Goal: Task Accomplishment & Management: Complete application form

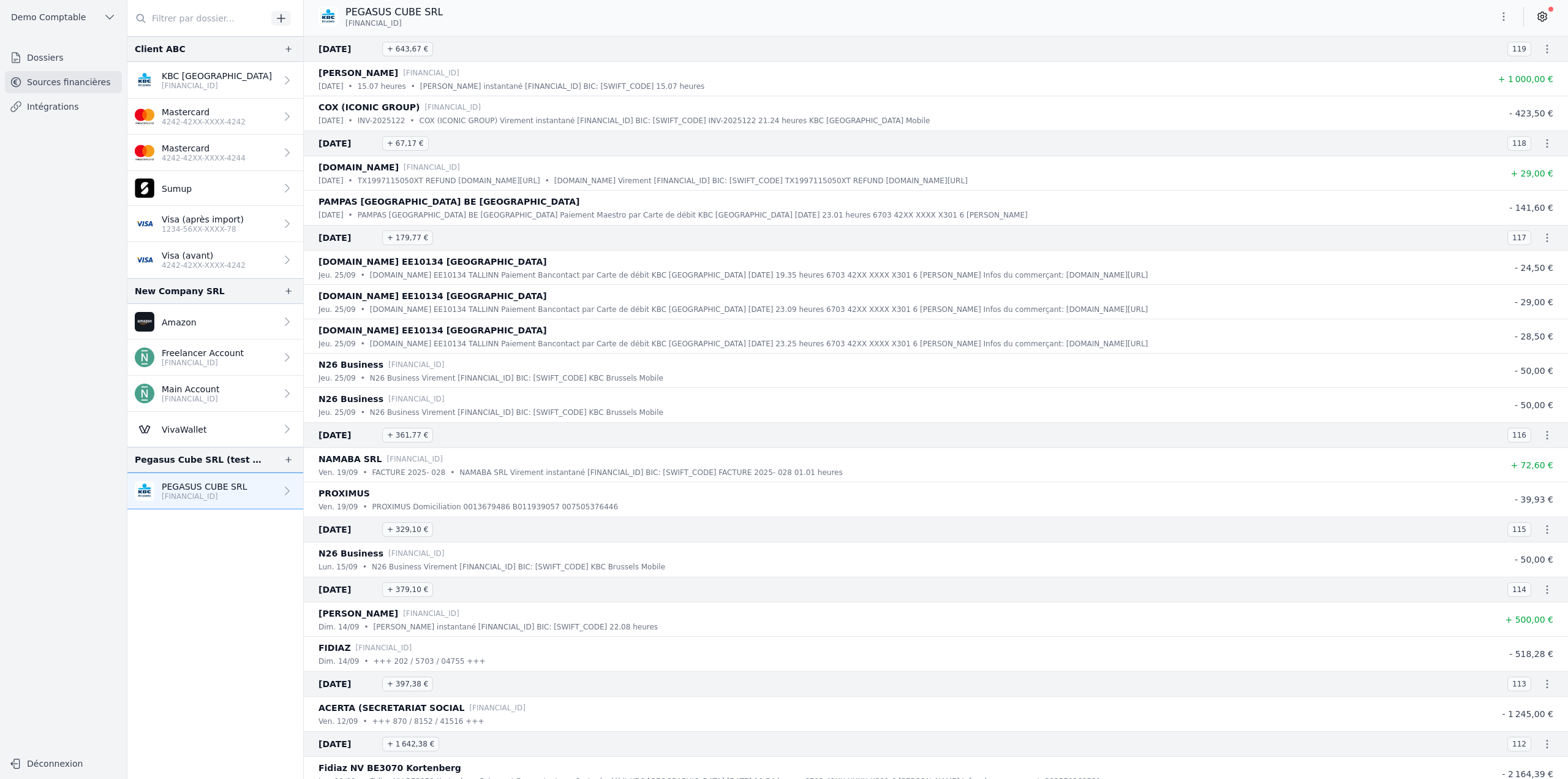
click at [216, 552] on nav "Client ABC KBC Brussels BE33 7360 5969 2046 Mastercard 4242-42XX-XXXX-4242 Mast…" at bounding box center [215, 408] width 176 height 743
click at [86, 302] on nav "Dossiers Sources financières Intégrations" at bounding box center [63, 394] width 107 height 695
click at [49, 62] on link "Dossiers" at bounding box center [64, 57] width 117 height 22
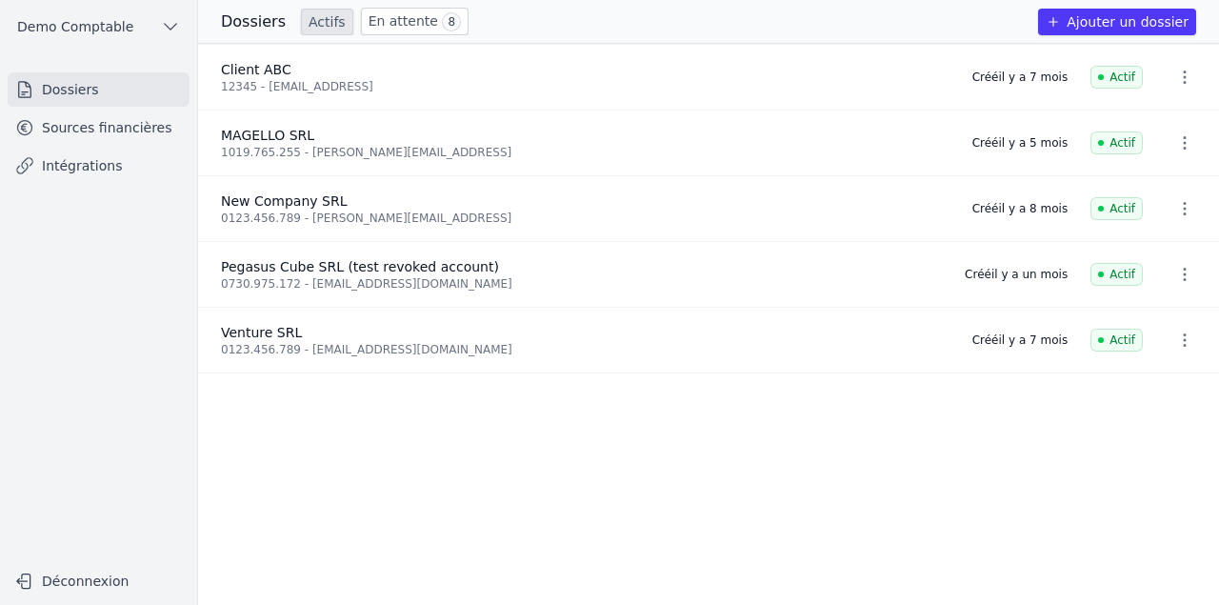
click at [1060, 23] on icon "button" at bounding box center [1052, 21] width 15 height 15
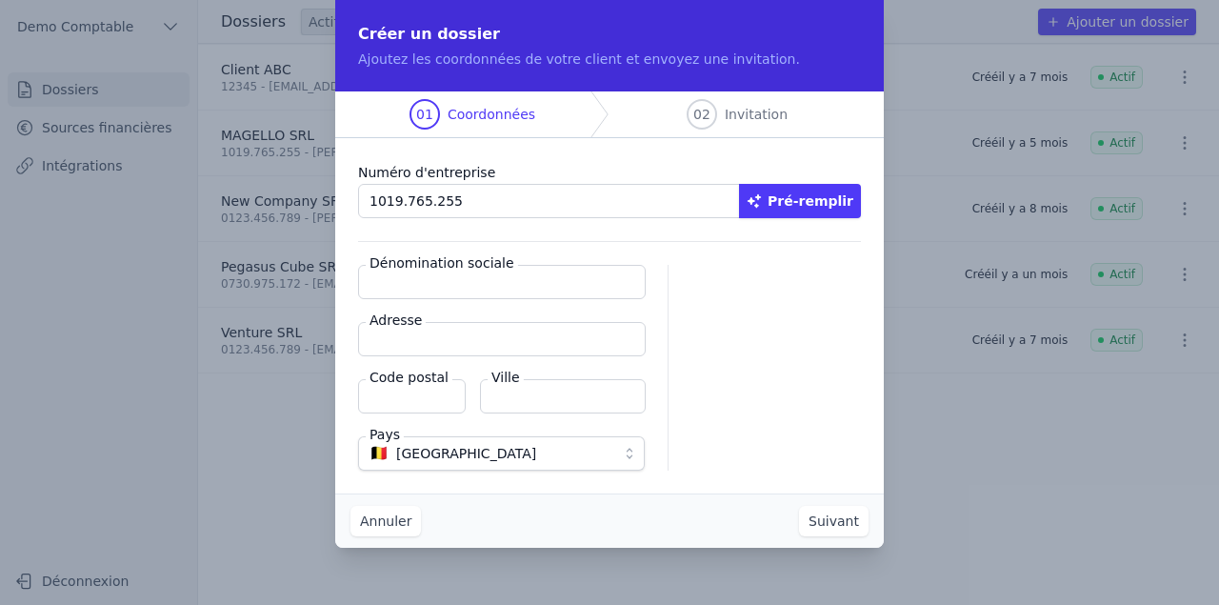
type input "1019.765.255"
click at [817, 199] on button "Pré-remplir" at bounding box center [800, 201] width 122 height 34
type input "MAGELLO SRL"
type input "Avenue du Derby 30/16"
type input "1050"
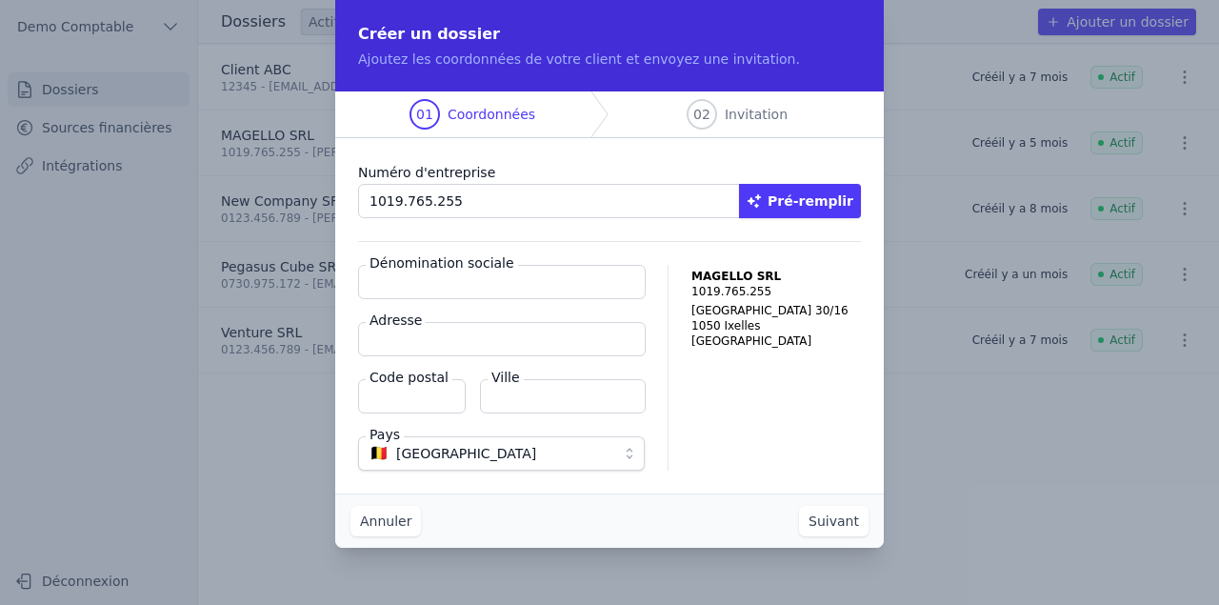
type input "Ixelles"
click at [842, 525] on button "Suivant" at bounding box center [833, 521] width 69 height 30
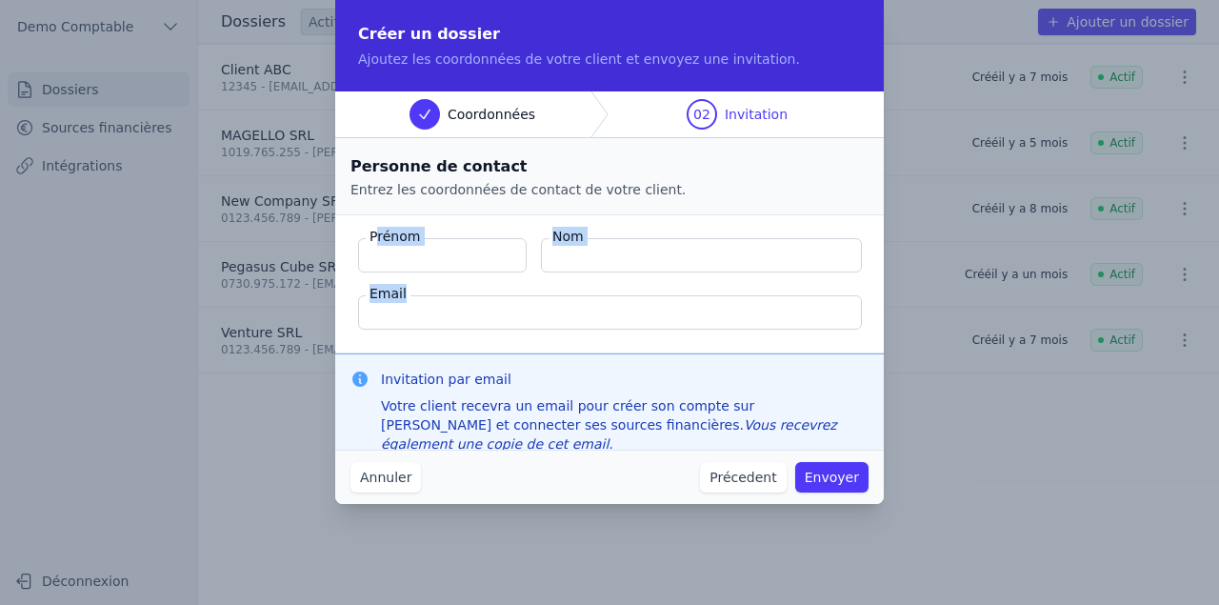
drag, startPoint x: 374, startPoint y: 239, endPoint x: 682, endPoint y: 341, distance: 323.9
click at [682, 341] on fieldset "Prénom Nom Email" at bounding box center [609, 284] width 548 height 138
drag, startPoint x: 379, startPoint y: 379, endPoint x: 635, endPoint y: 387, distance: 256.2
click at [635, 387] on div "Invitation par email Votre client recevra un email pour créer son compte sur Ma…" at bounding box center [609, 411] width 518 height 84
click at [383, 486] on button "Annuler" at bounding box center [385, 477] width 70 height 30
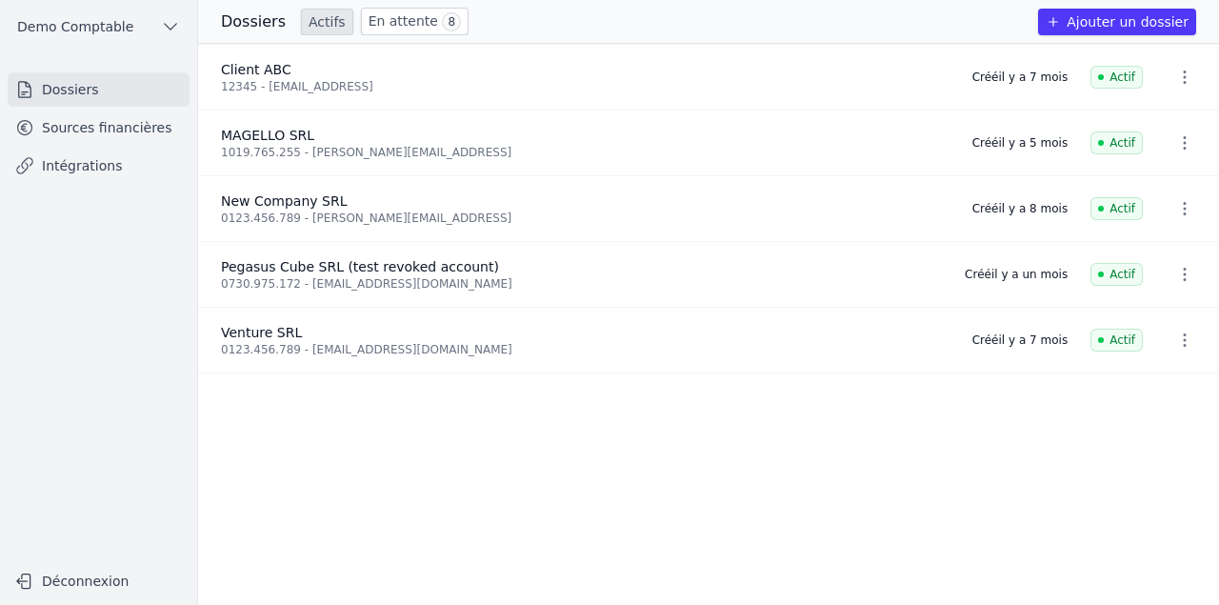
click at [104, 130] on link "Sources financières" at bounding box center [99, 127] width 182 height 34
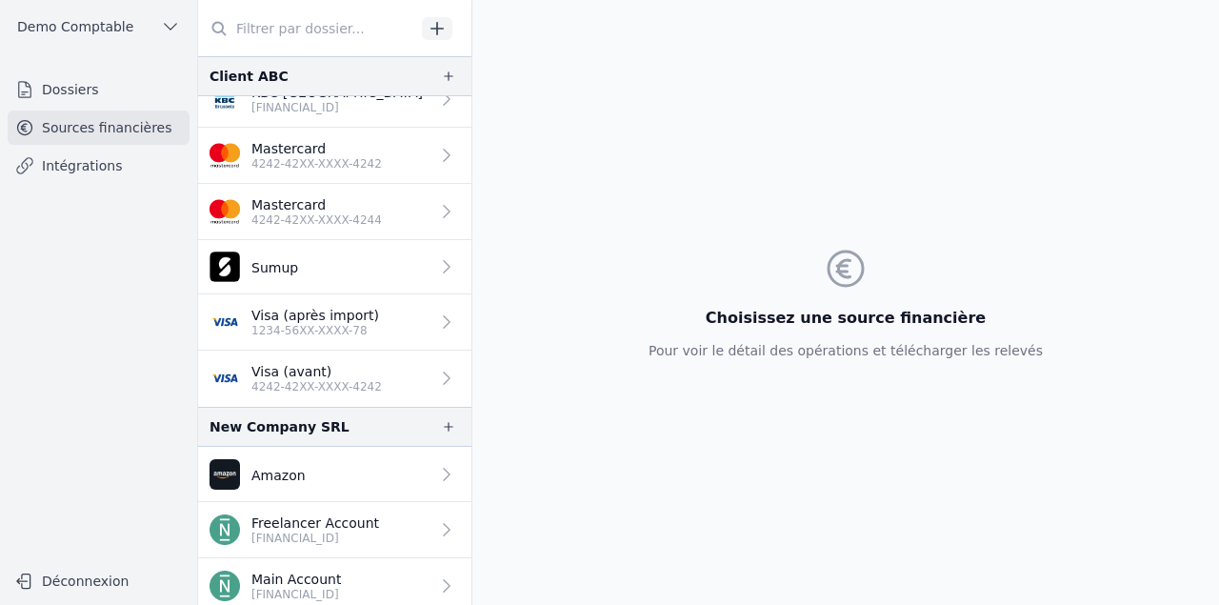
scroll to position [186, 0]
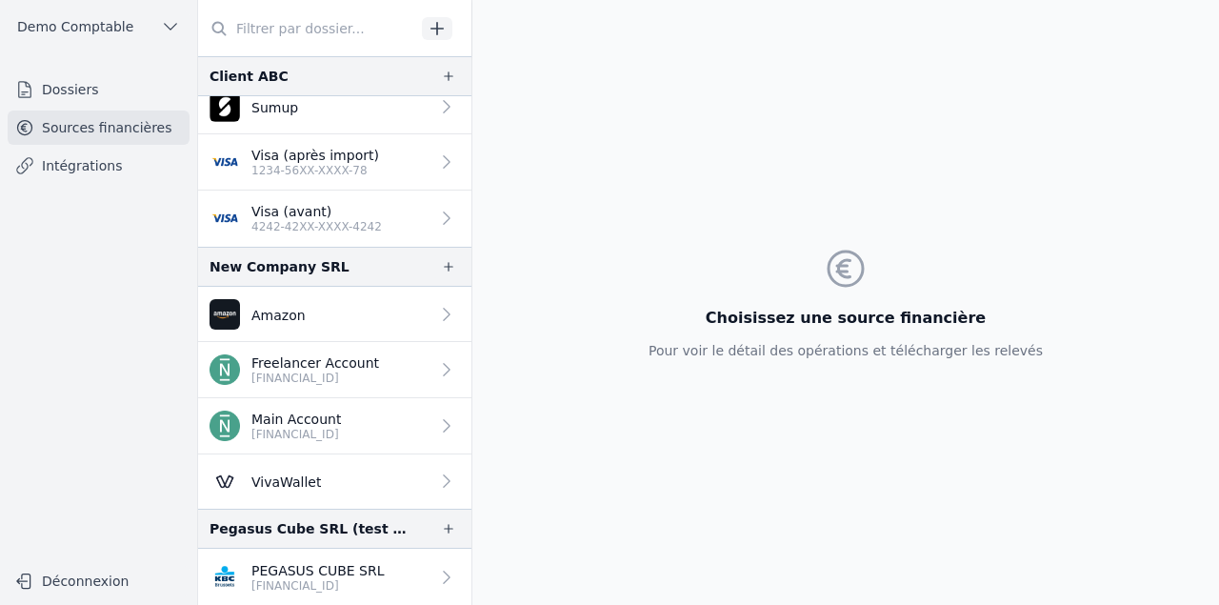
click at [307, 573] on p "PEGASUS CUBE SRL" at bounding box center [317, 570] width 133 height 19
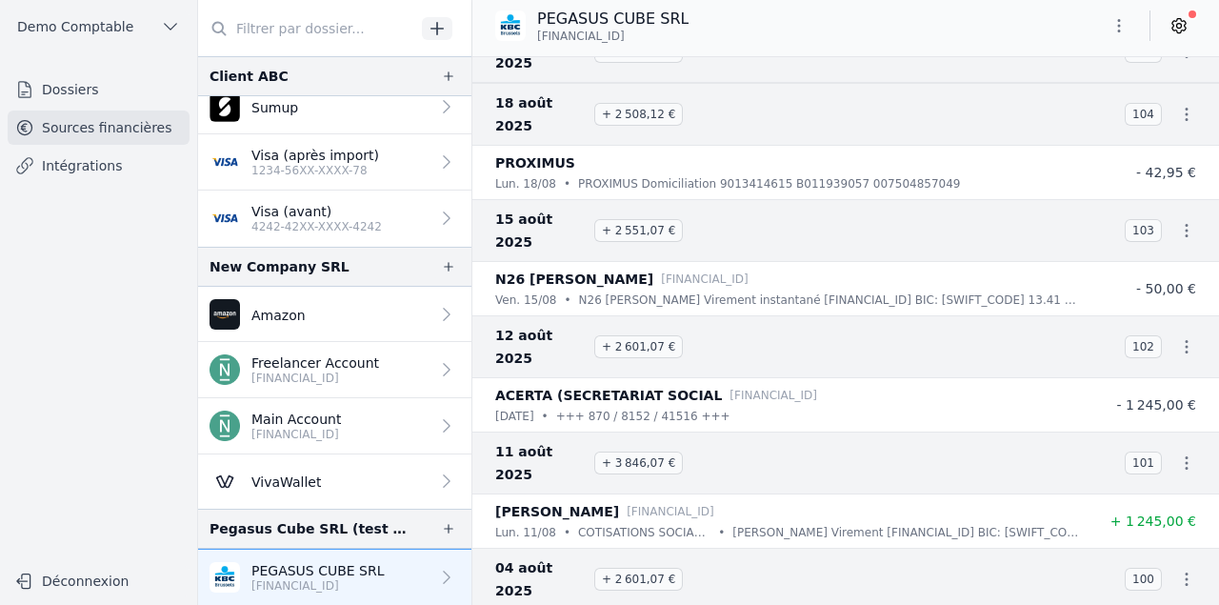
scroll to position [2237, 0]
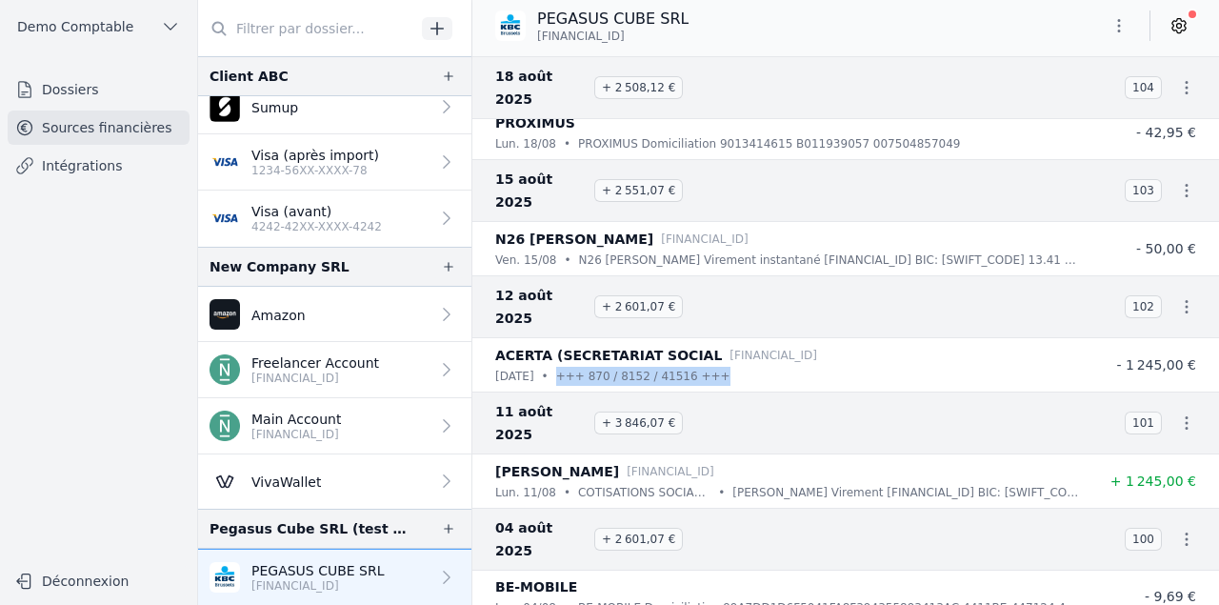
drag, startPoint x: 565, startPoint y: 286, endPoint x: 757, endPoint y: 290, distance: 191.4
click at [754, 367] on div "mar. 12/08 • +++ 870 / 8152 / 41516 +++" at bounding box center [788, 376] width 586 height 19
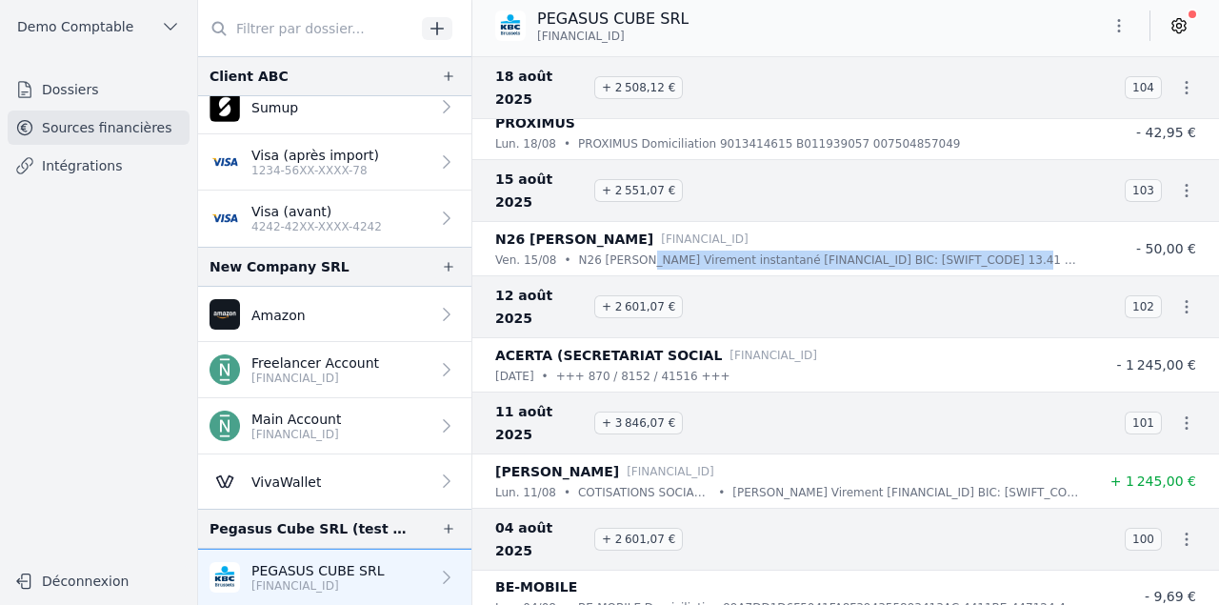
drag, startPoint x: 641, startPoint y: 196, endPoint x: 1023, endPoint y: 203, distance: 382.8
click at [1021, 222] on li "N26 QUENTIN ROQUET DE31 1001 1001 2623 5208 14 ven. 15/08 • N26 QUENTIN ROQUET …" at bounding box center [845, 248] width 746 height 53
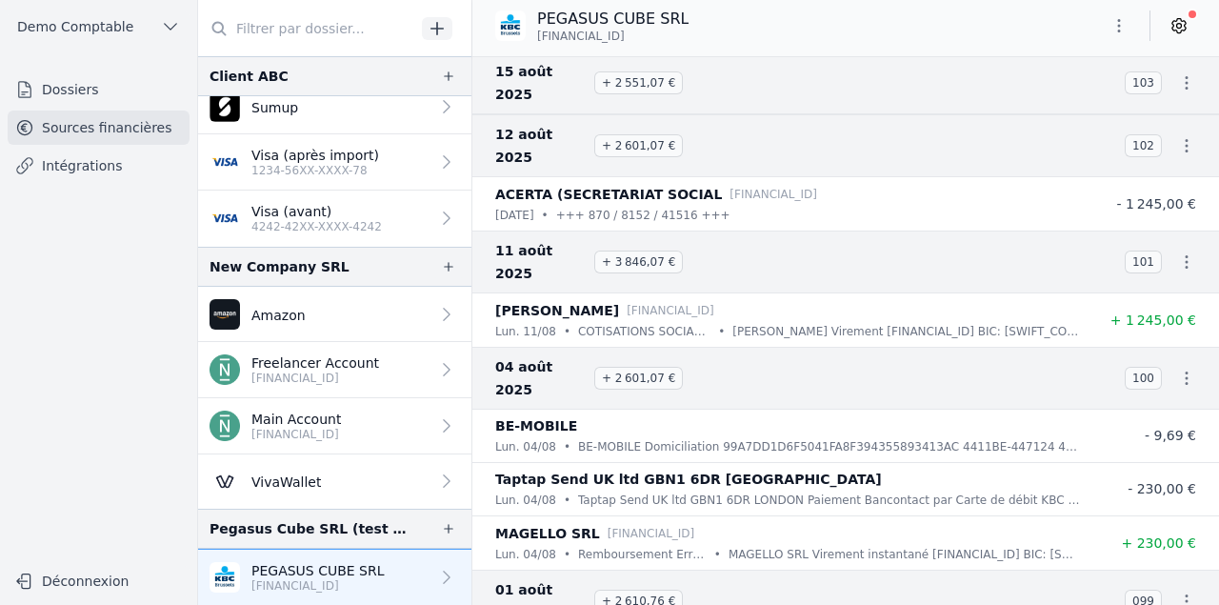
scroll to position [2380, 0]
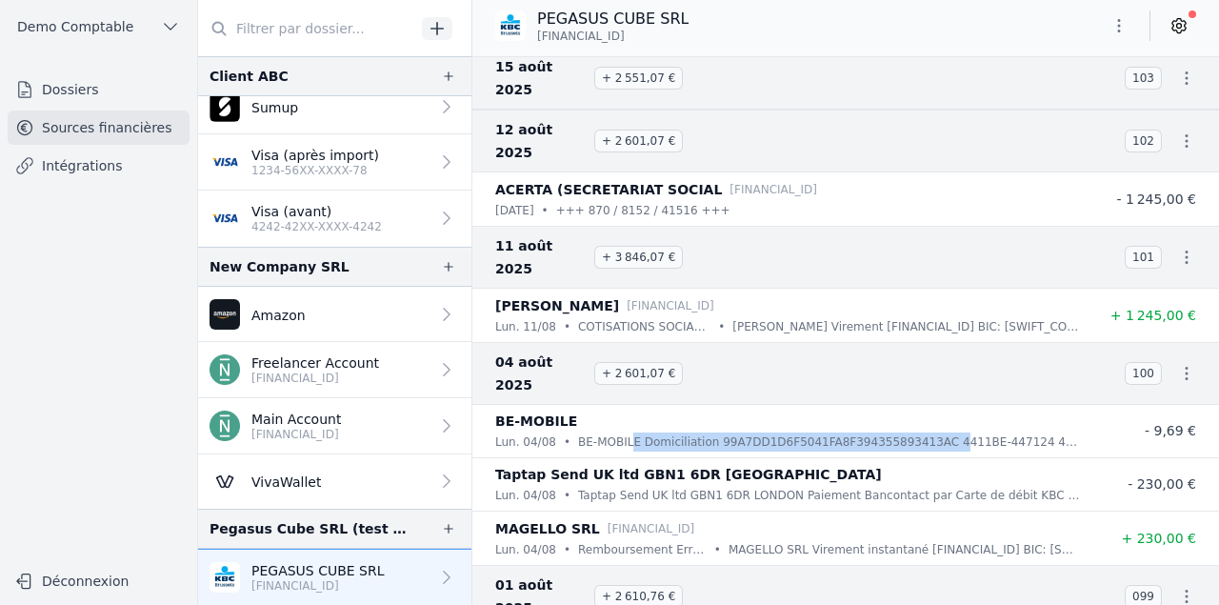
drag, startPoint x: 618, startPoint y: 332, endPoint x: 916, endPoint y: 325, distance: 298.1
click at [915, 432] on p "BE-MOBILE Domiciliation 99A7DD1D6F5041FA8F394355893413AC 4411BE-447124 4411 Par…" at bounding box center [830, 441] width 504 height 19
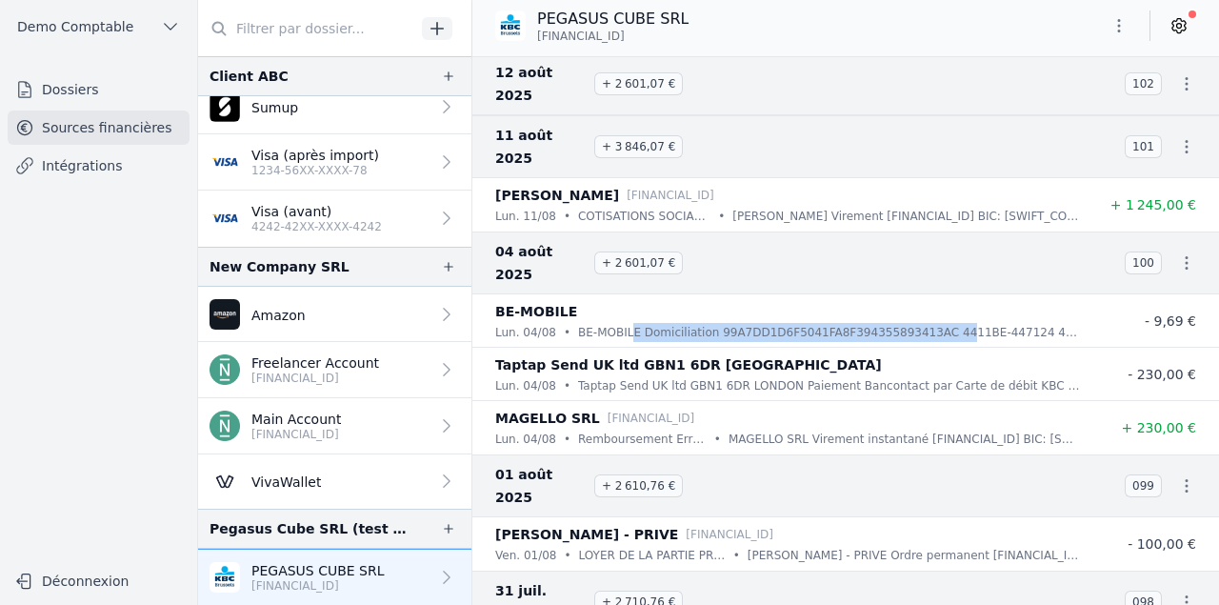
scroll to position [2475, 0]
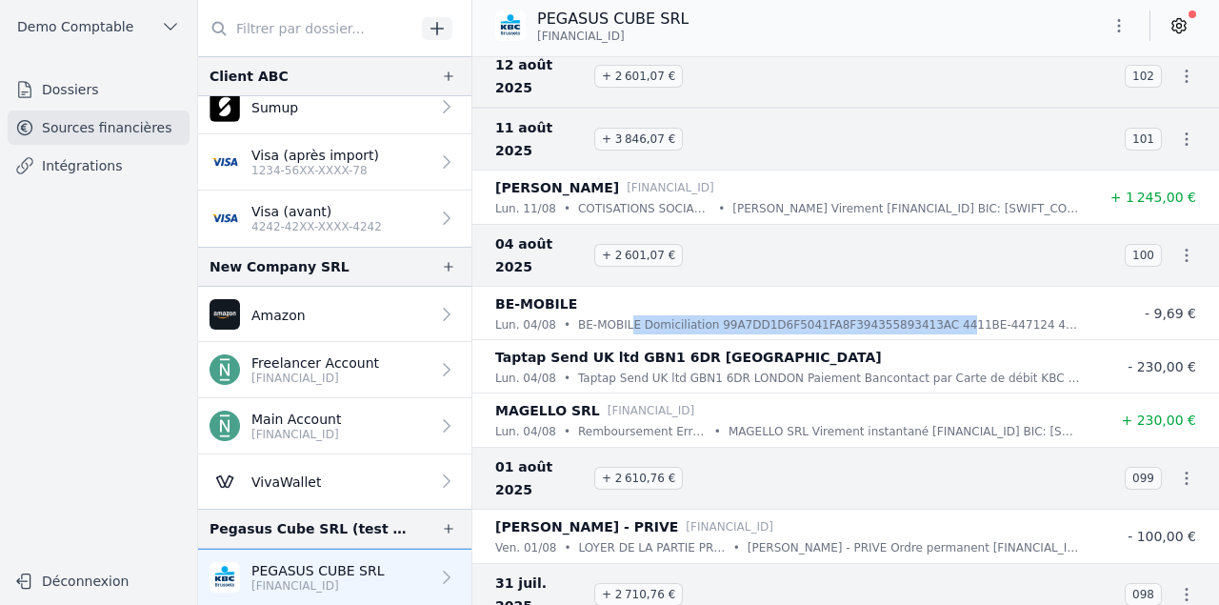
click at [1183, 29] on icon at bounding box center [1178, 25] width 19 height 19
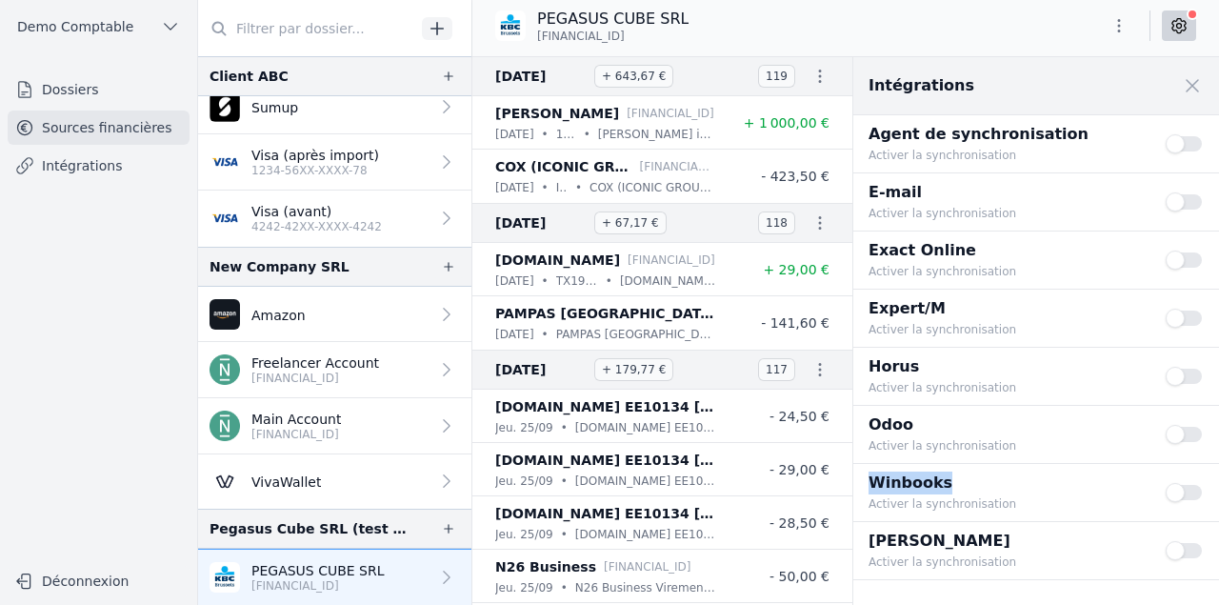
drag, startPoint x: 874, startPoint y: 488, endPoint x: 963, endPoint y: 478, distance: 90.1
click at [963, 478] on p "Winbooks" at bounding box center [1005, 482] width 274 height 23
click at [1187, 494] on button "Use setting" at bounding box center [1184, 492] width 38 height 19
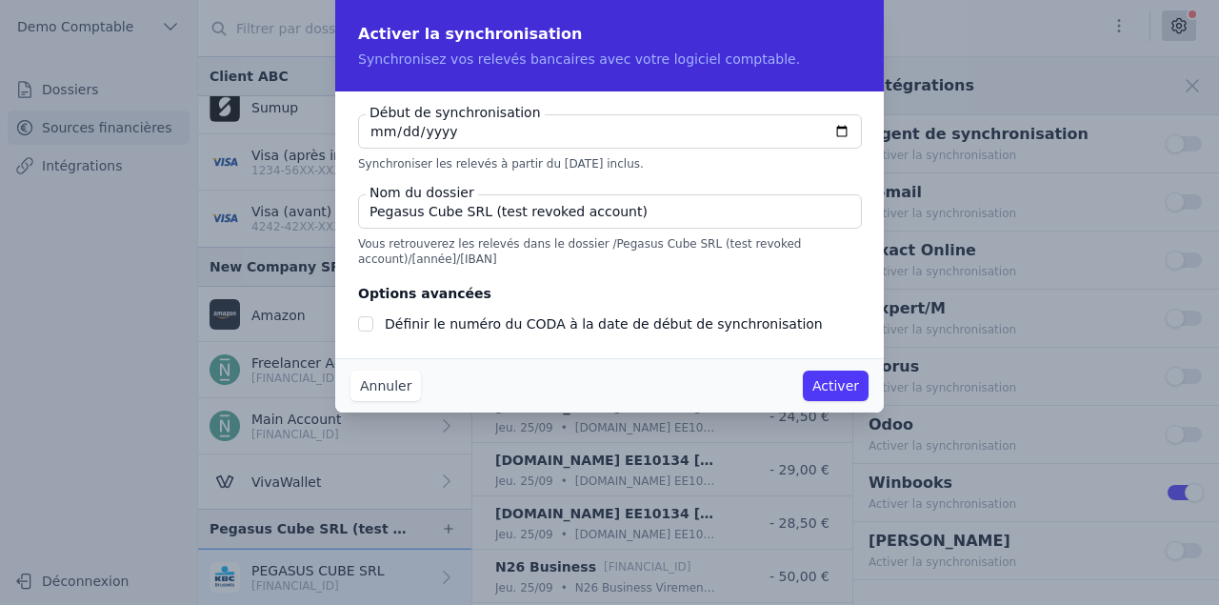
click at [849, 130] on input "2025-09-29" at bounding box center [610, 131] width 504 height 34
type input "2025-08-29"
checkbox input "false"
type input "2024-01-01"
click at [445, 228] on input "Pegasus Cube SRL (test revoked account)" at bounding box center [610, 211] width 504 height 34
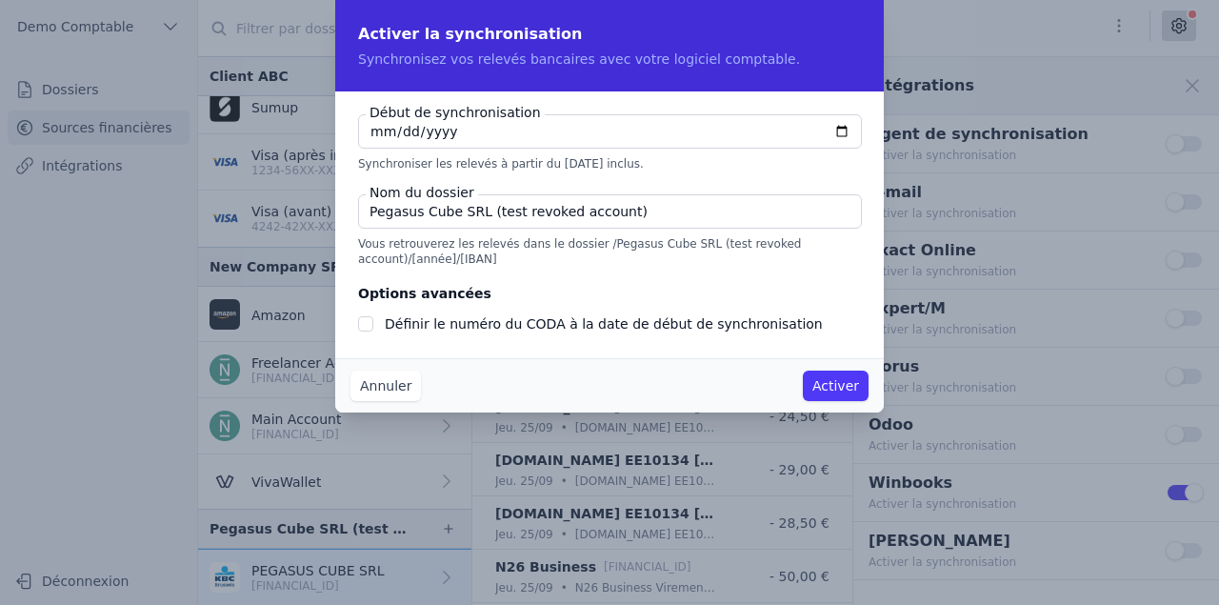
drag, startPoint x: 478, startPoint y: 208, endPoint x: 995, endPoint y: 279, distance: 521.7
click at [945, 274] on div "Activer la synchronisation Synchronisez vos relevés bancaires avec votre logici…" at bounding box center [609, 302] width 1219 height 605
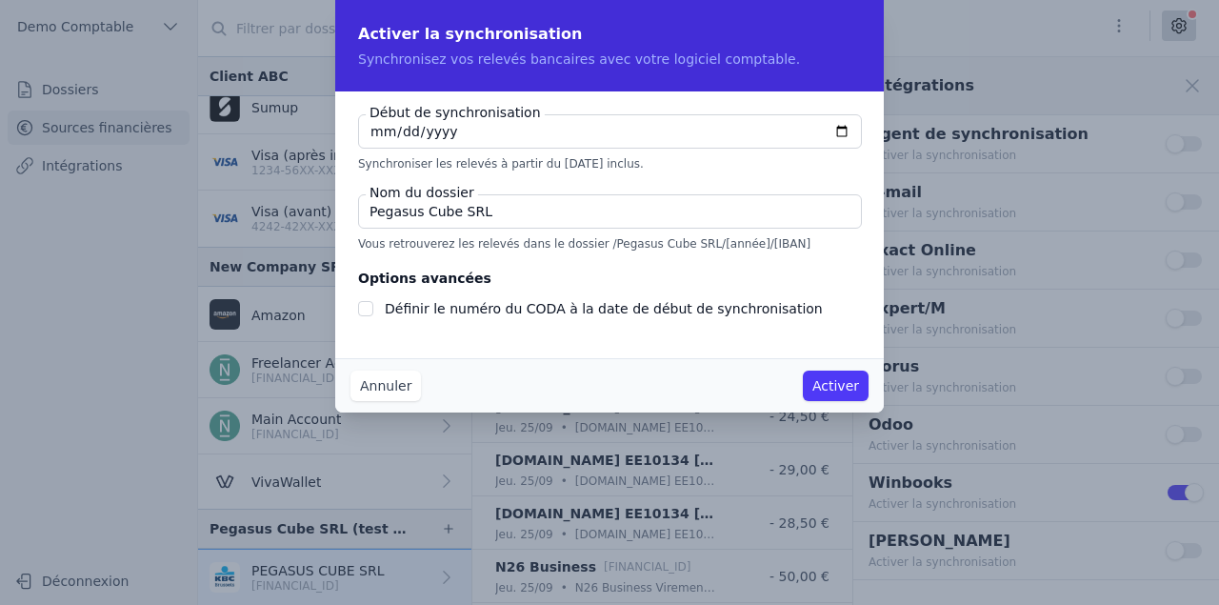
type input "Pegasus Cube SRL"
drag, startPoint x: 556, startPoint y: 246, endPoint x: 828, endPoint y: 243, distance: 272.3
click at [828, 243] on p "Vous retrouverez les relevés dans le dossier /Pegasus Cube SRL/[année]/[IBAN]" at bounding box center [609, 243] width 503 height 15
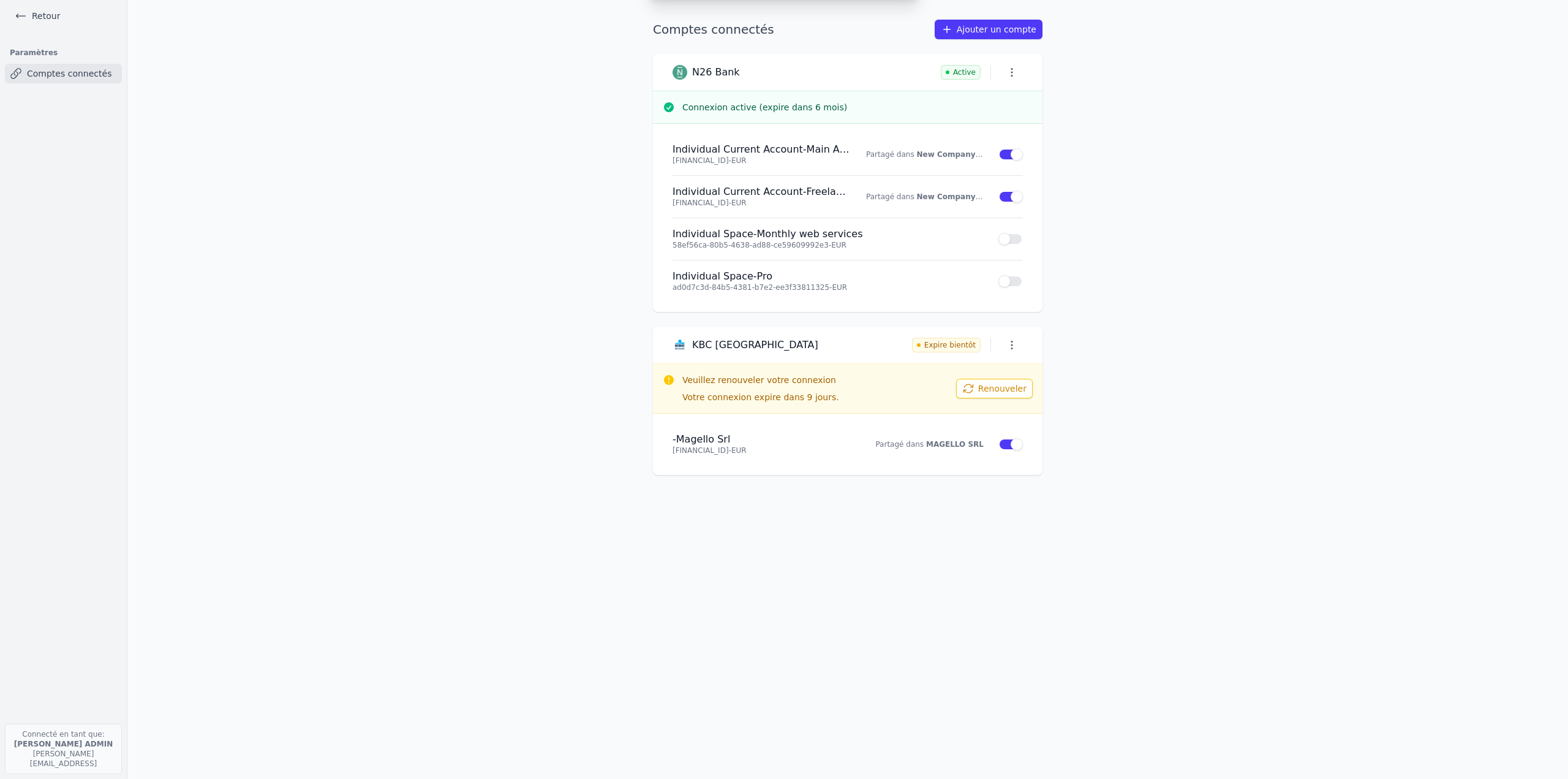
click at [31, 13] on link "Retour" at bounding box center [37, 15] width 55 height 17
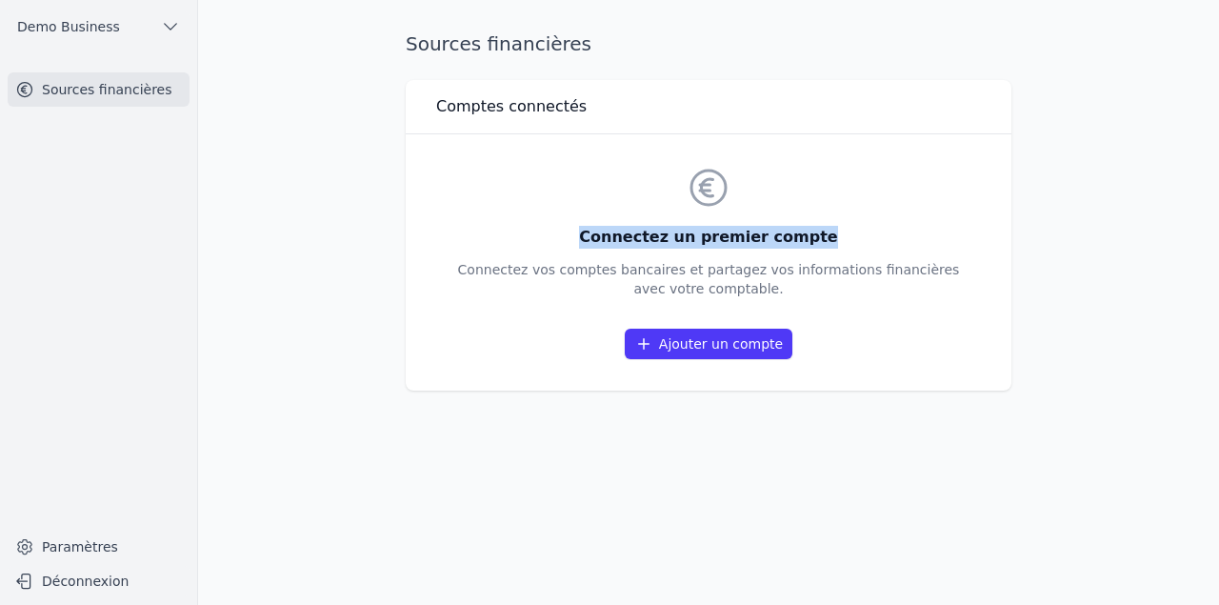
drag, startPoint x: 607, startPoint y: 236, endPoint x: 933, endPoint y: 243, distance: 325.6
click at [933, 243] on div "Connectez un premier compte Connectez vos comptes bancaires et partagez vos inf…" at bounding box center [708, 262] width 545 height 226
click at [756, 401] on div "Sources financières Comptes connectés Connectez un premier compte Connectez vos…" at bounding box center [708, 302] width 666 height 544
click at [712, 344] on link "Ajouter un compte" at bounding box center [709, 343] width 168 height 30
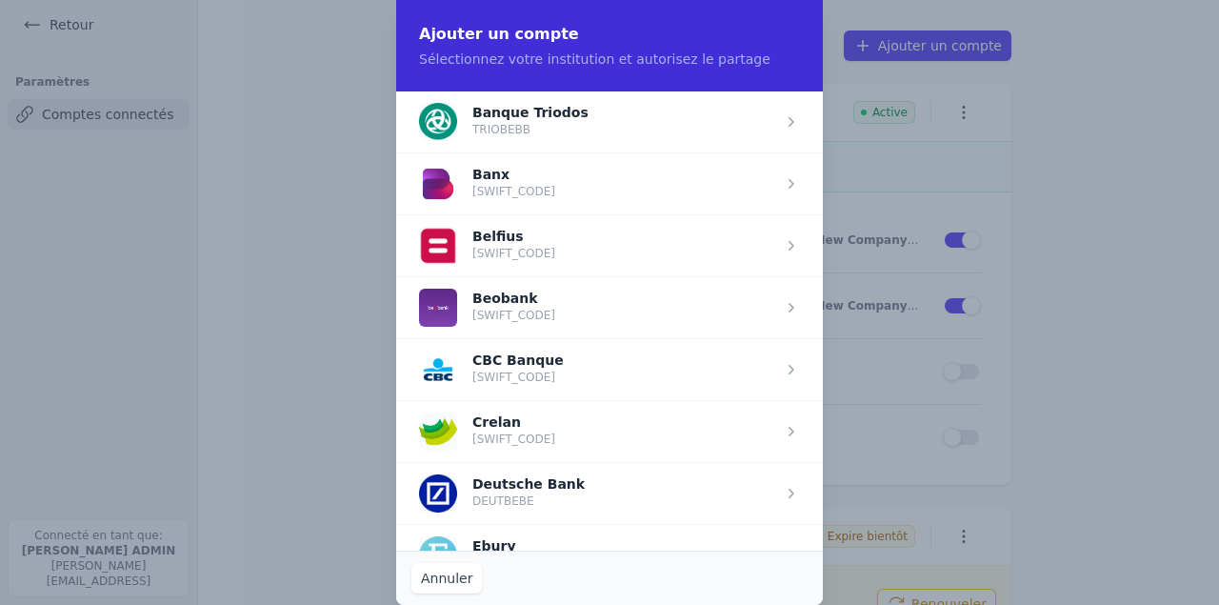
scroll to position [619, 0]
click at [529, 241] on span "button" at bounding box center [609, 245] width 426 height 62
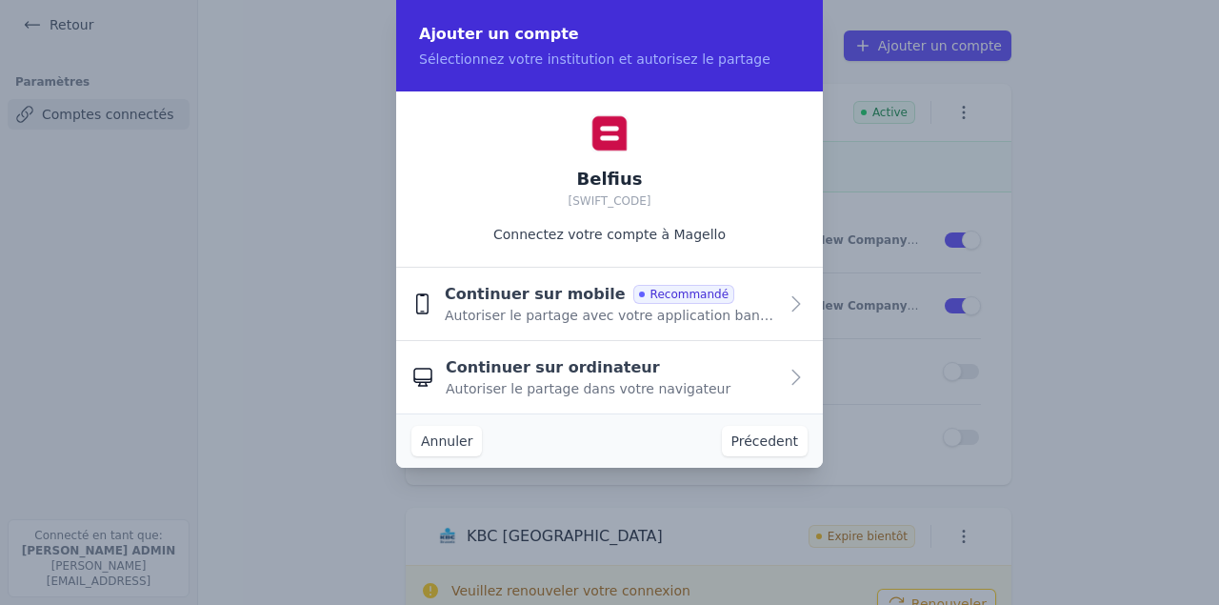
scroll to position [0, 0]
click at [783, 309] on button "Continuer sur mobile Recommandé Autoriser le partage avec votre application ban…" at bounding box center [609, 304] width 426 height 73
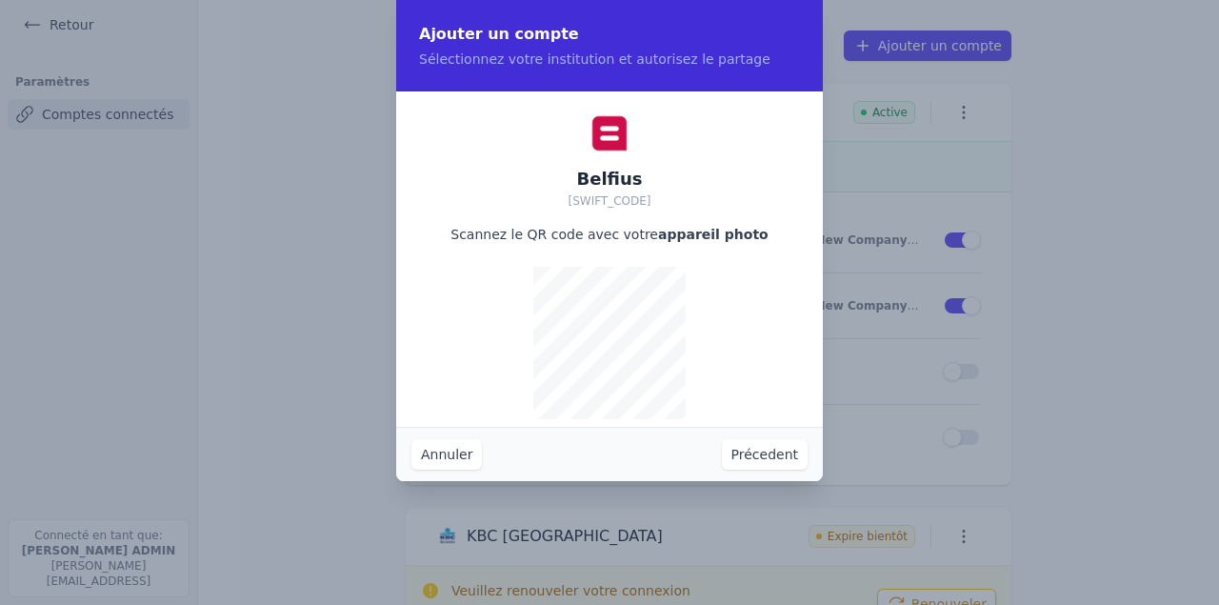
click at [770, 462] on button "Précedent" at bounding box center [765, 454] width 86 height 30
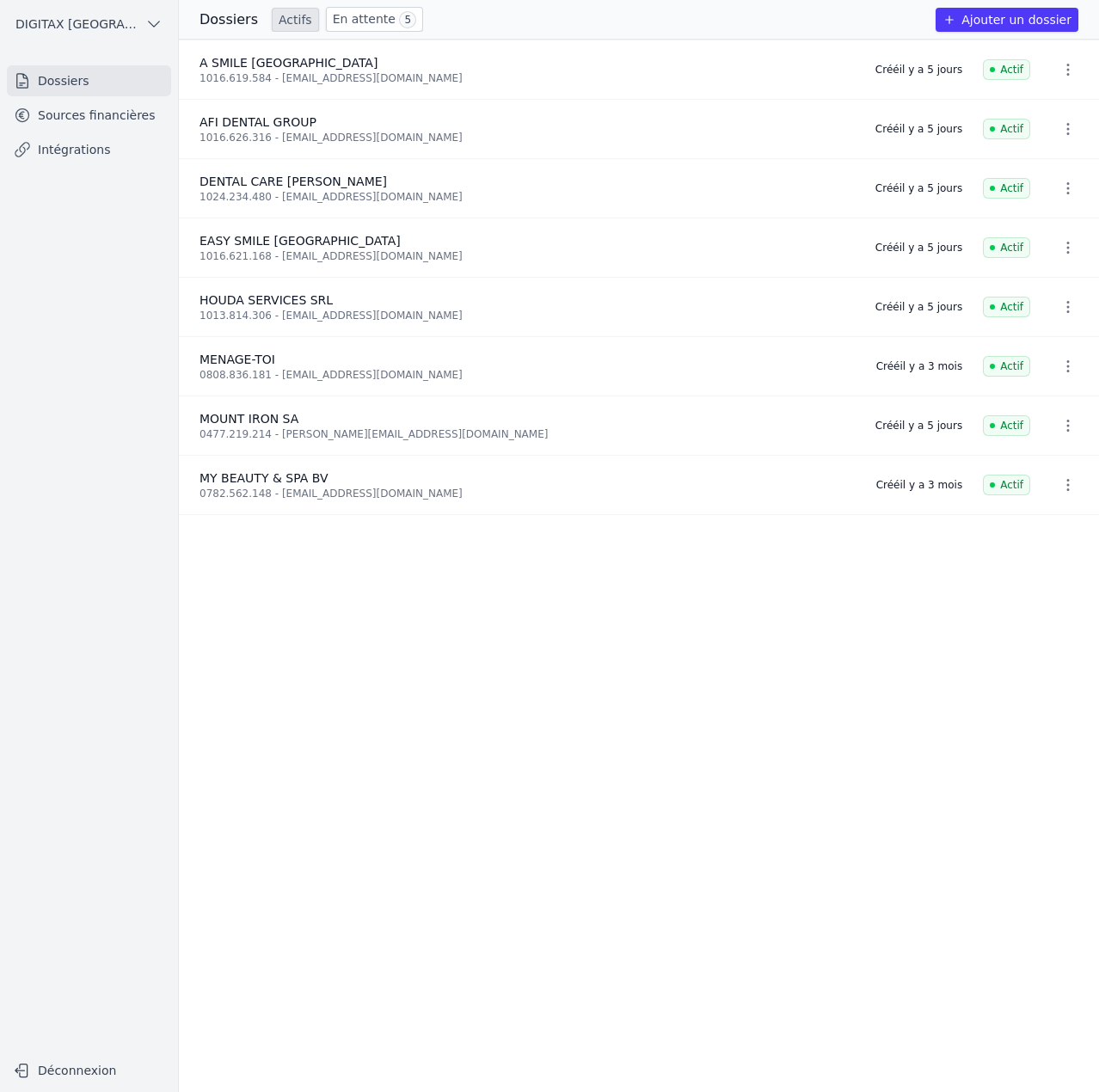
click at [361, 14] on link "En attente 5" at bounding box center [375, 20] width 98 height 25
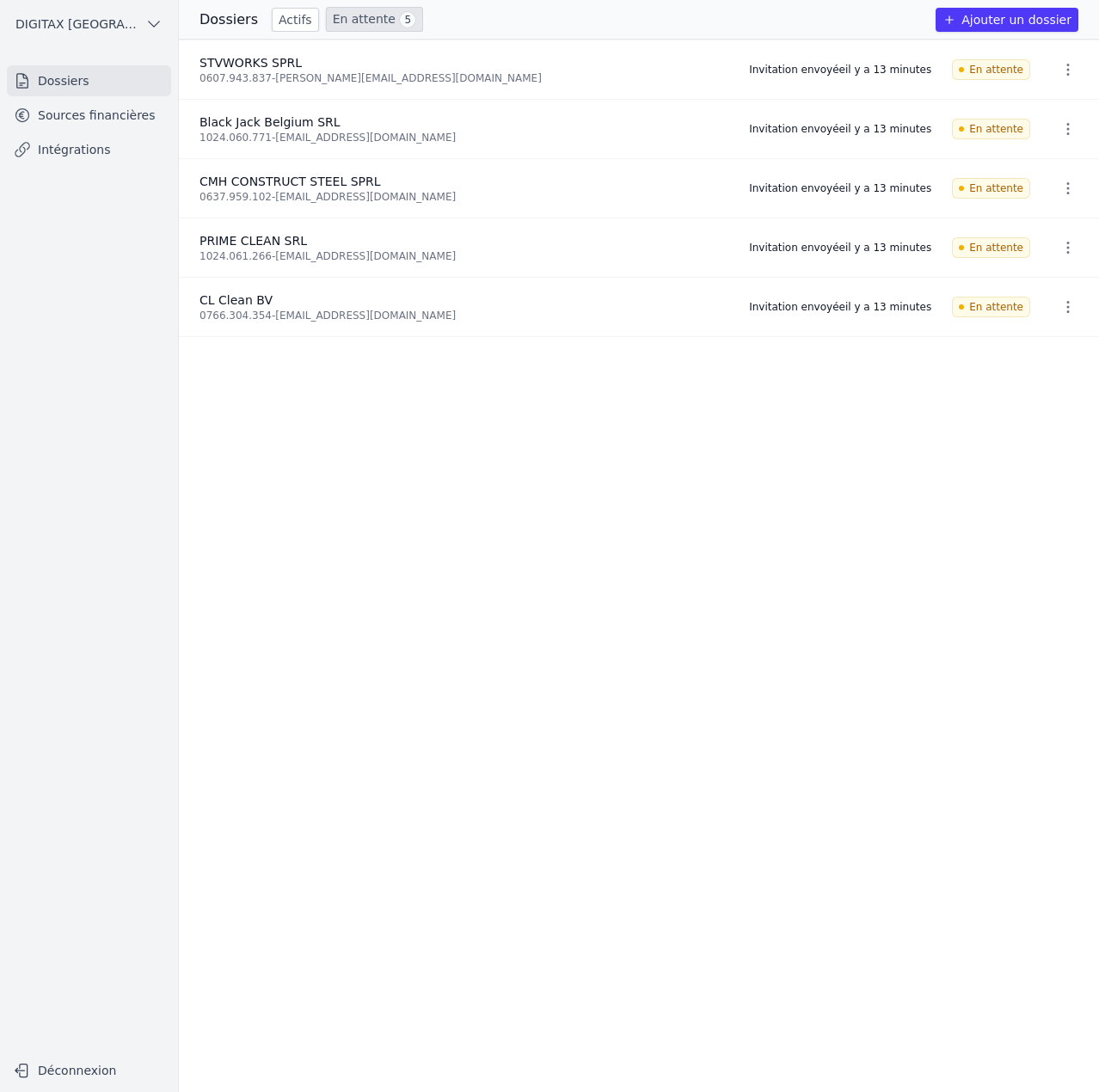
click at [273, 28] on link "Actifs" at bounding box center [295, 20] width 47 height 24
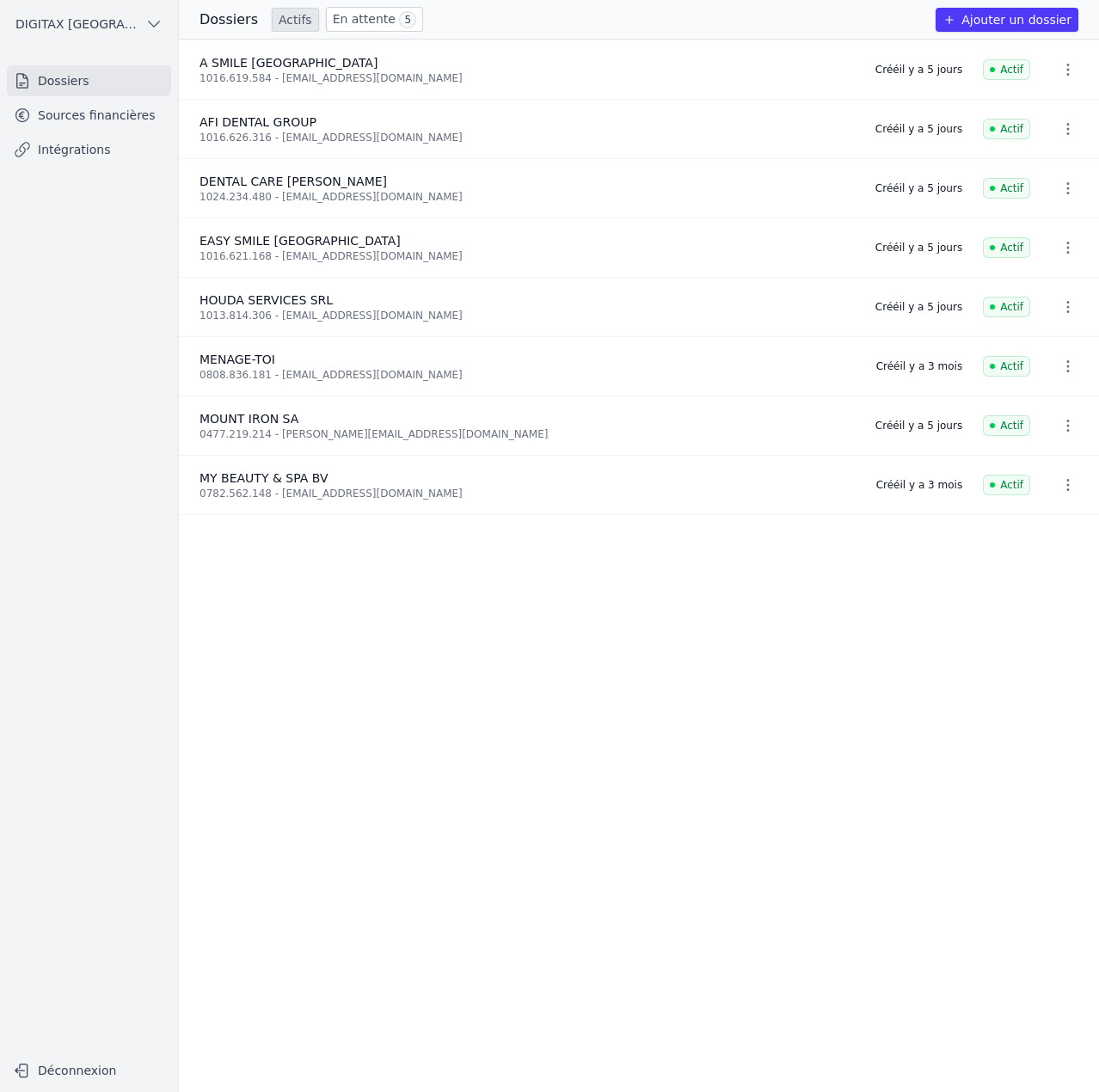
click at [359, 14] on link "En attente 5" at bounding box center [375, 20] width 98 height 25
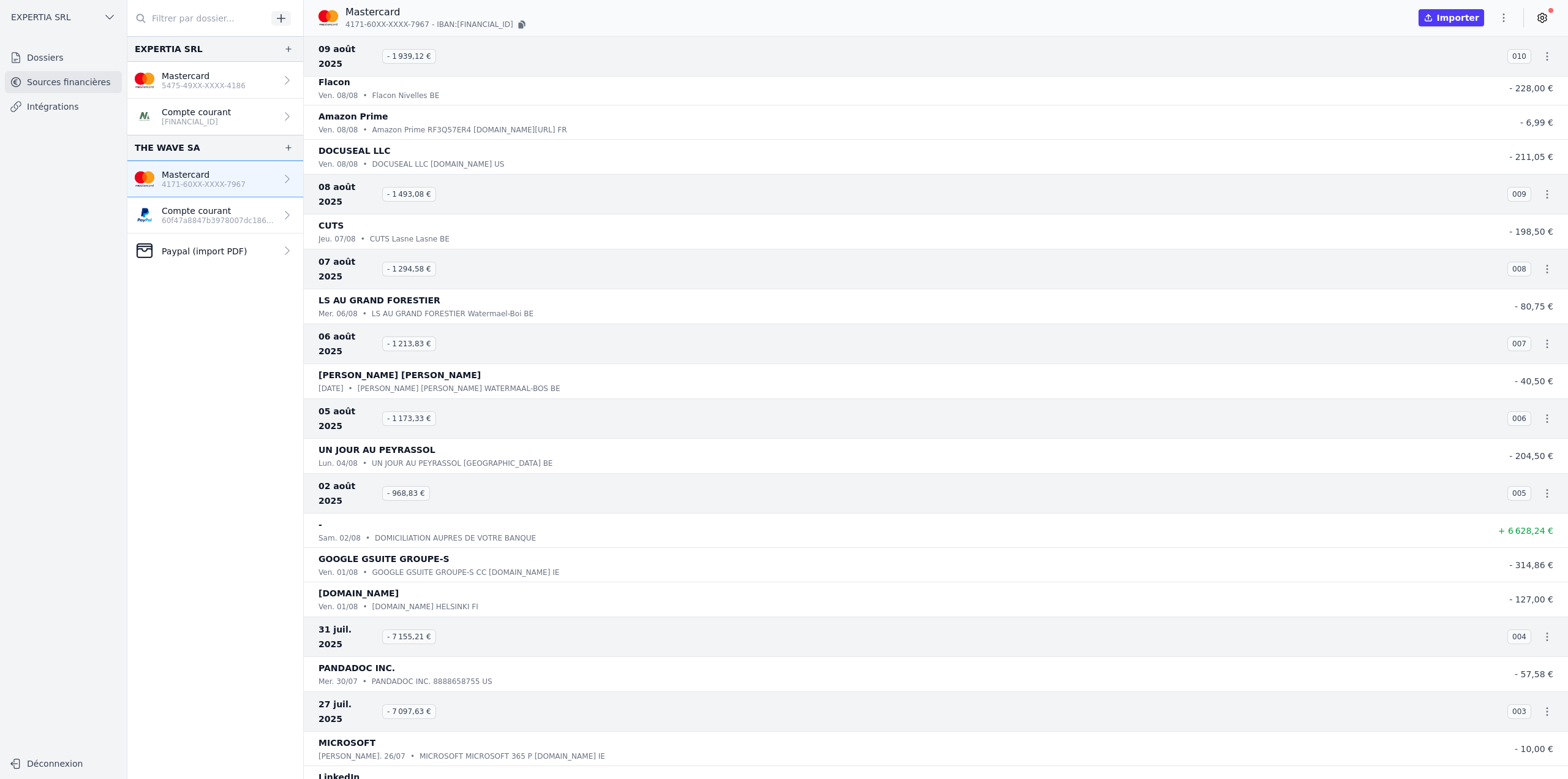
scroll to position [579, 0]
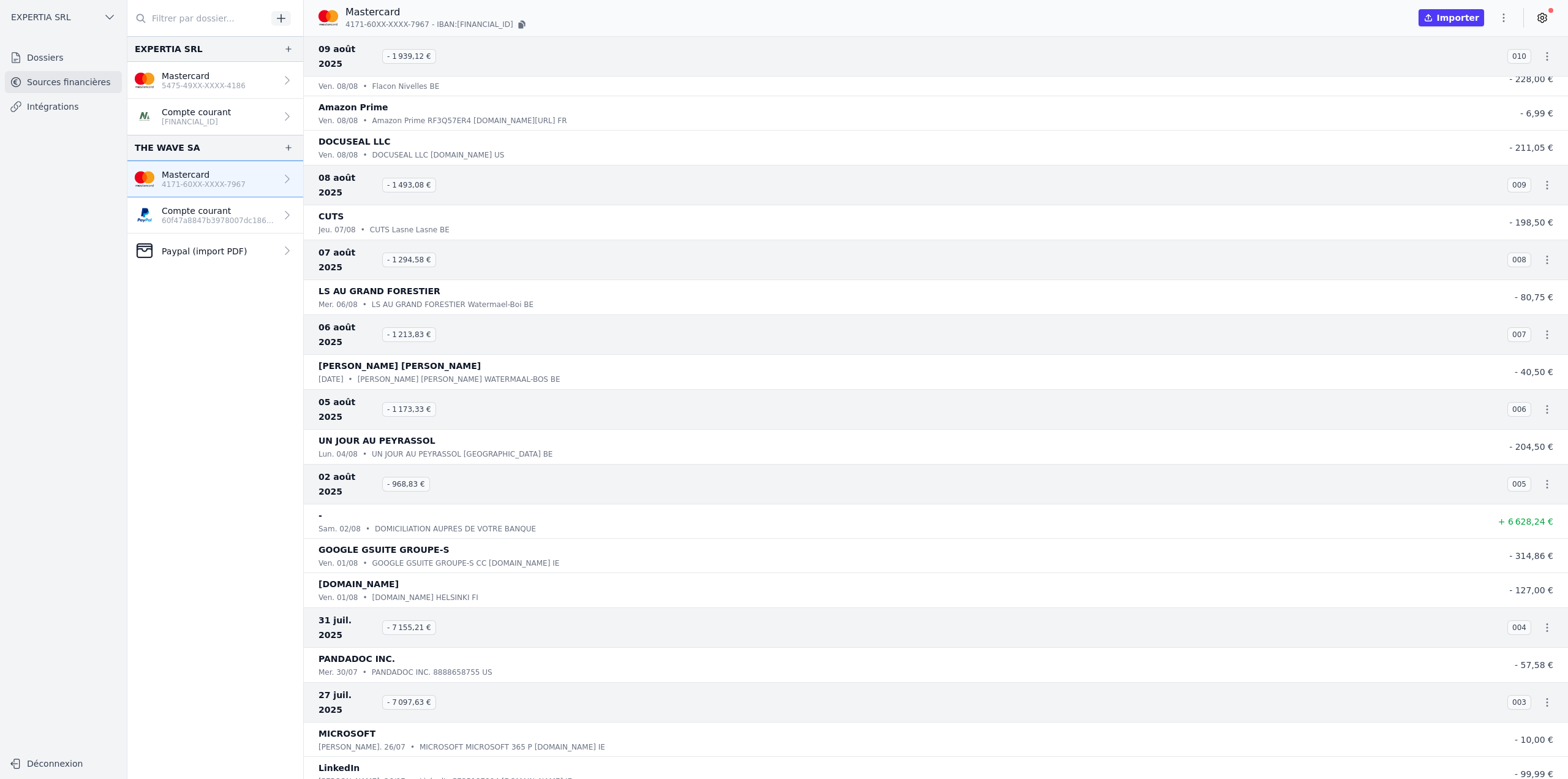
drag, startPoint x: 317, startPoint y: 481, endPoint x: 404, endPoint y: 475, distance: 87.2
click at [404, 573] on li "[DOMAIN_NAME] ven. 01/08 • [DOMAIN_NAME] HELSINKI FI - 127,00 €" at bounding box center [936, 590] width 1264 height 34
copy p "[DOMAIN_NAME]"
drag, startPoint x: 320, startPoint y: 541, endPoint x: 367, endPoint y: 540, distance: 47.0
click at [367, 652] on p "PANDADOC INC." at bounding box center [356, 659] width 77 height 15
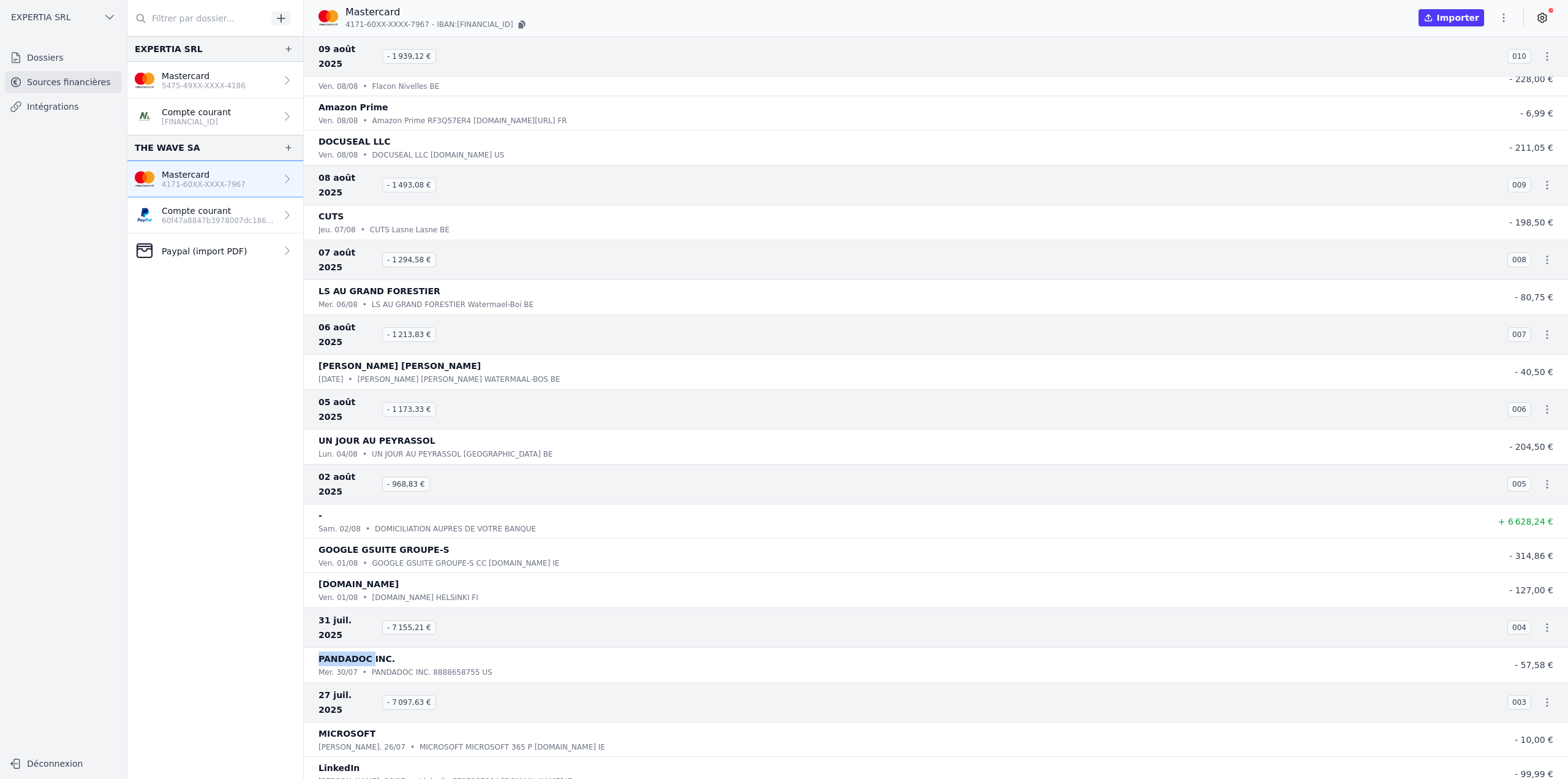
copy p "PANDADOC"
drag, startPoint x: 317, startPoint y: 756, endPoint x: 369, endPoint y: 755, distance: 52.0
copy p "WIZA.CO"
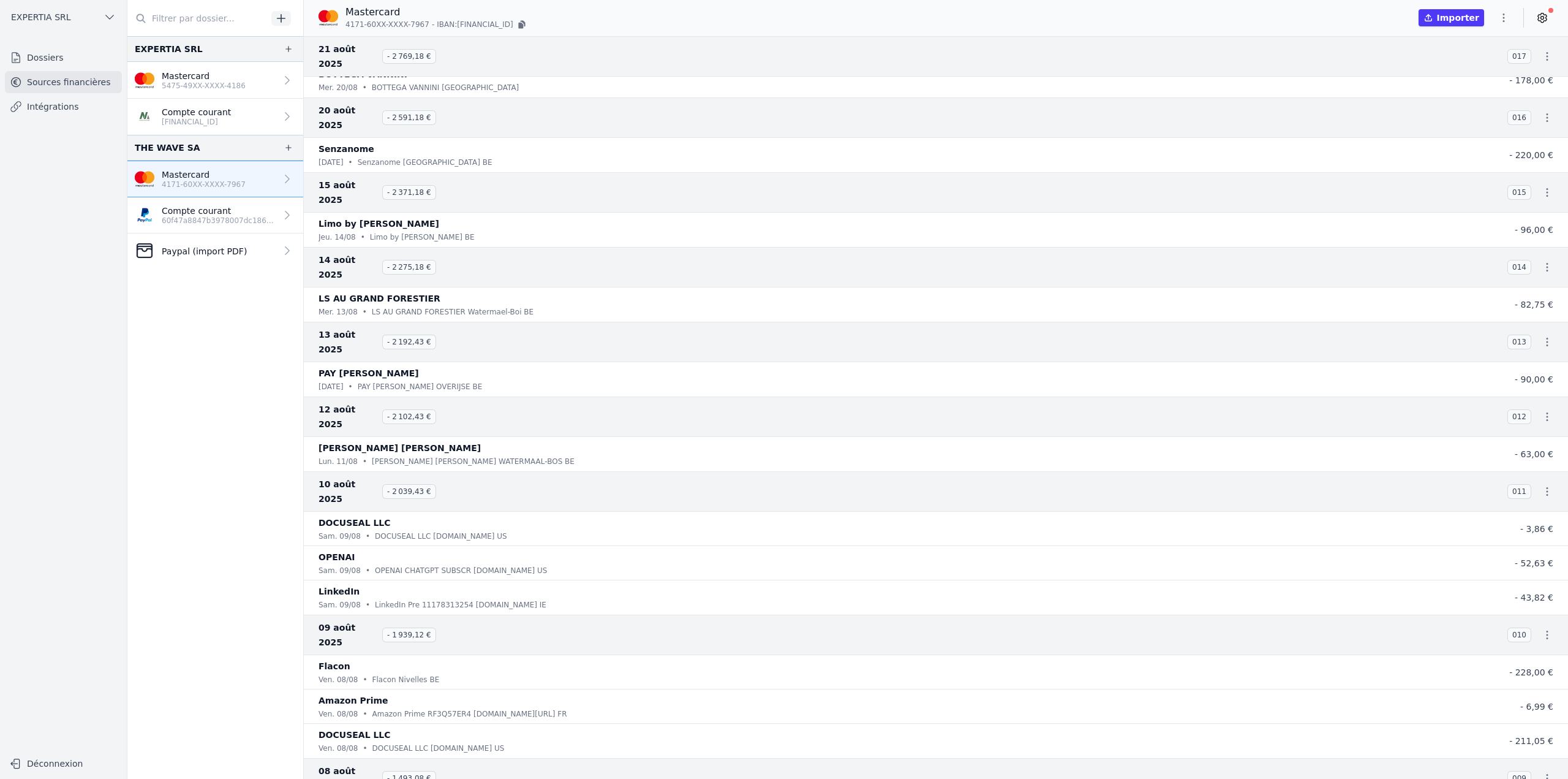
scroll to position [0, 0]
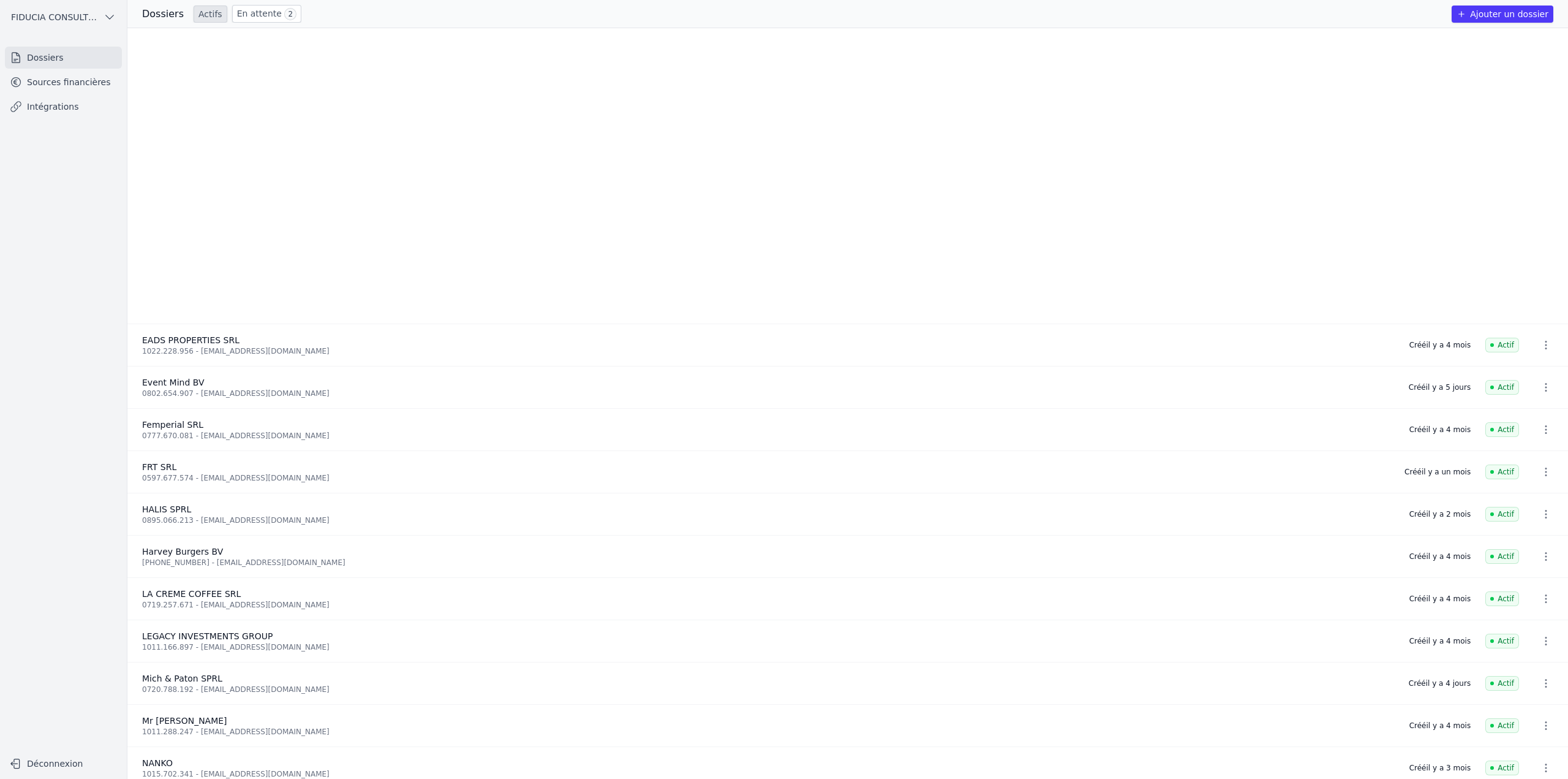
scroll to position [353, 0]
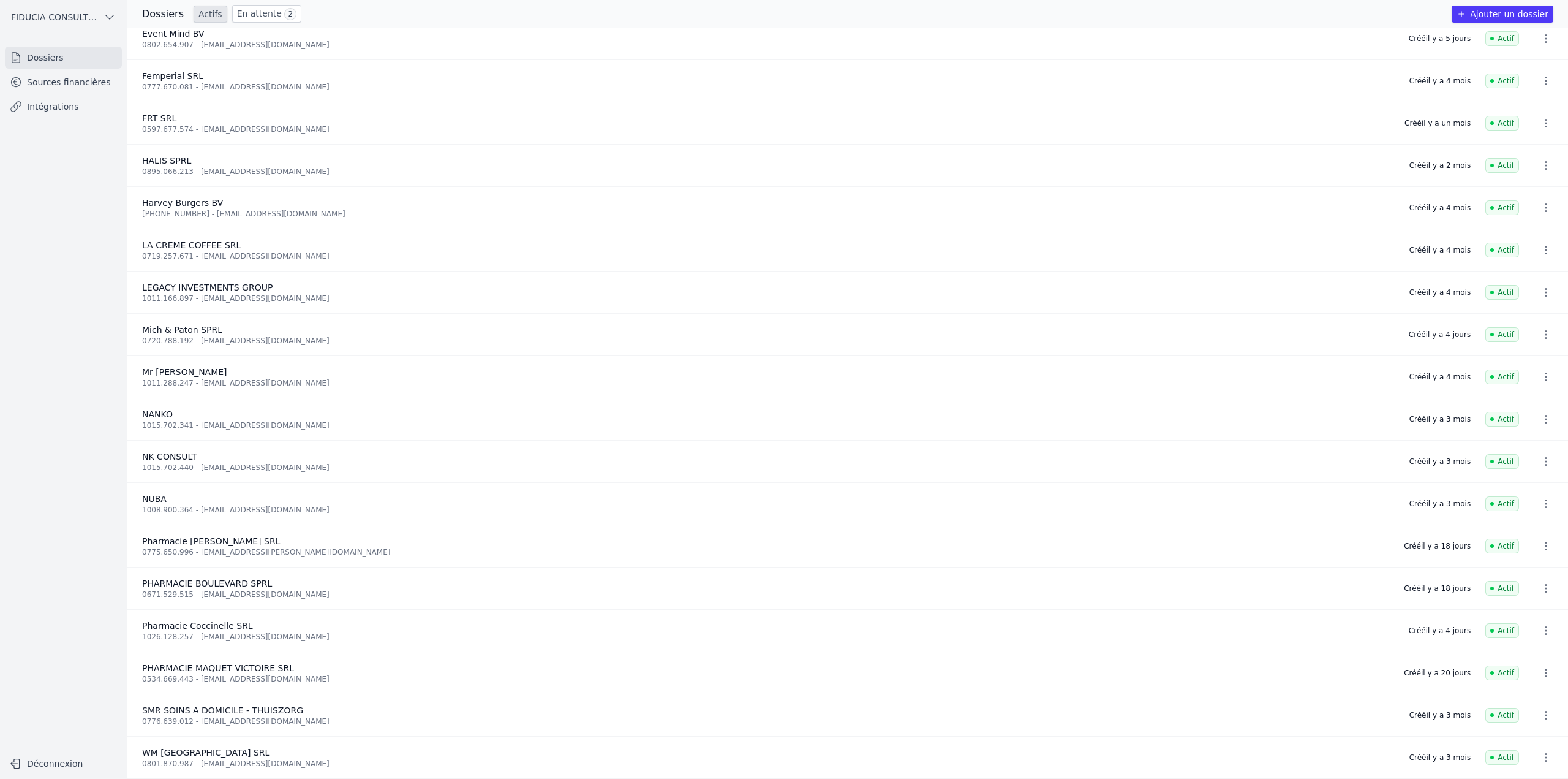
click at [52, 79] on link "Sources financières" at bounding box center [64, 82] width 117 height 22
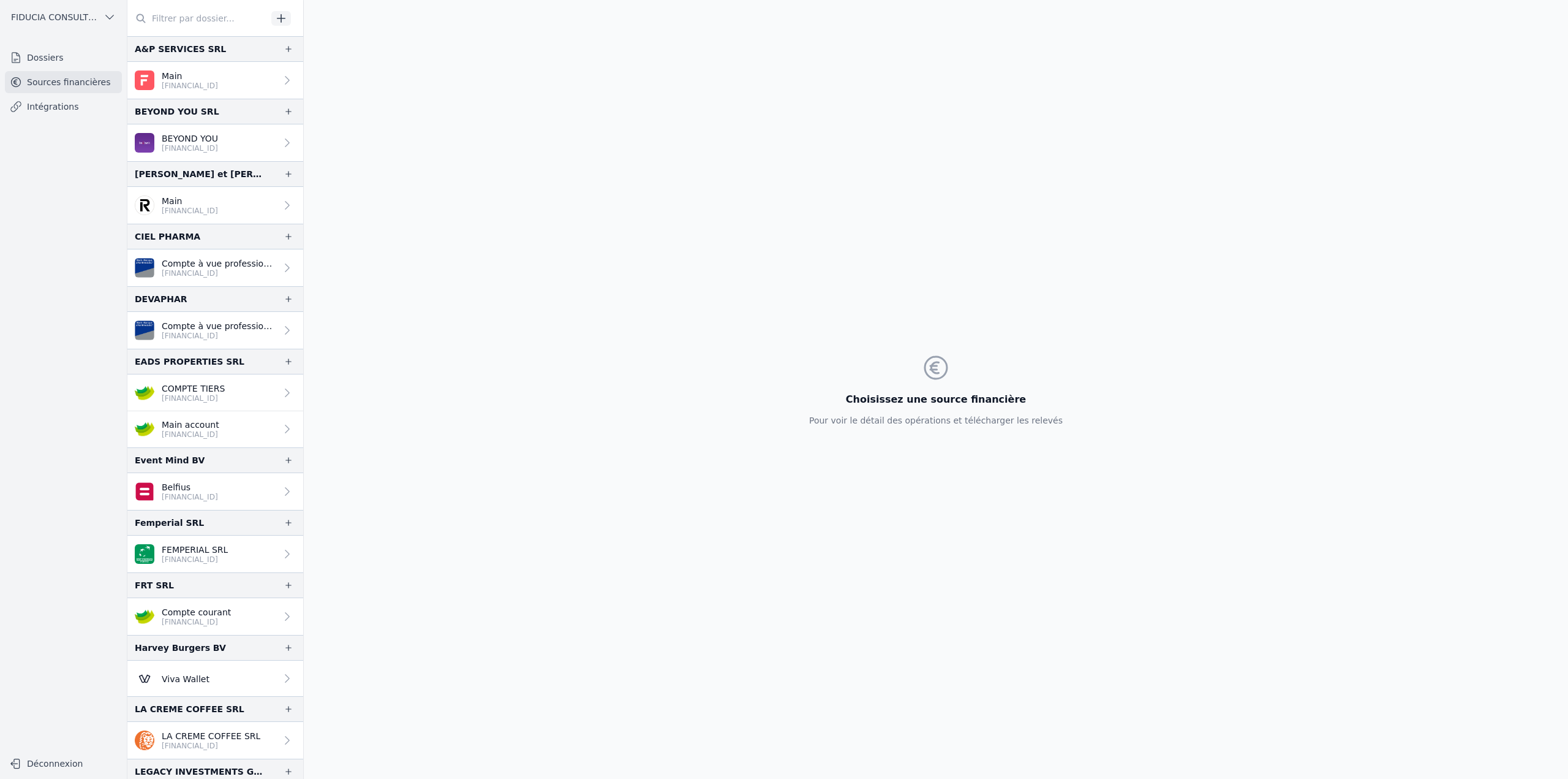
click at [218, 26] on body "Open sidebar FIDUCIA CONSULTING SRL FIDUCIA CONSULTING SRL Dossiers Sources fin…" at bounding box center [784, 390] width 1568 height 779
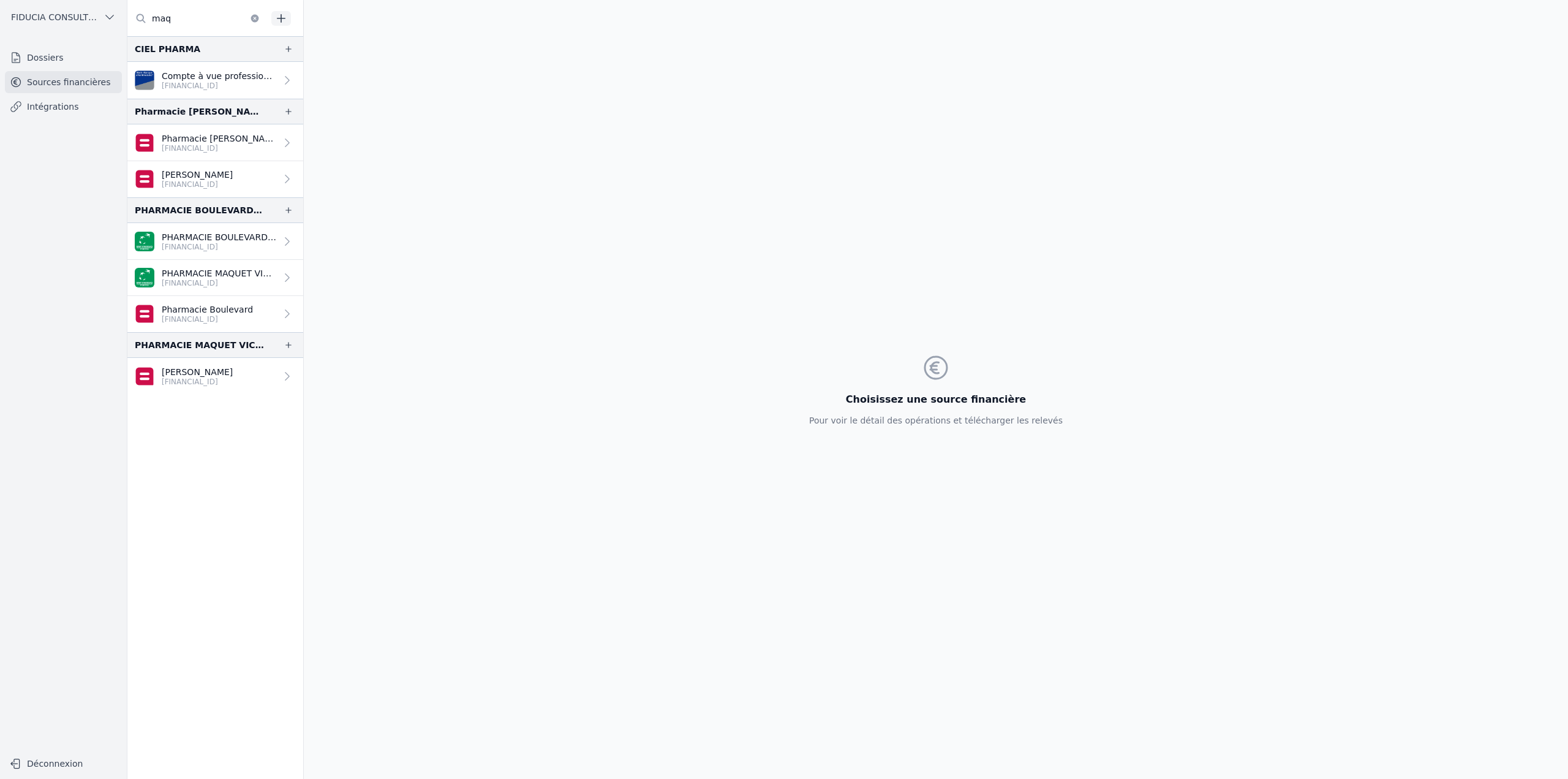
type input "maqu"
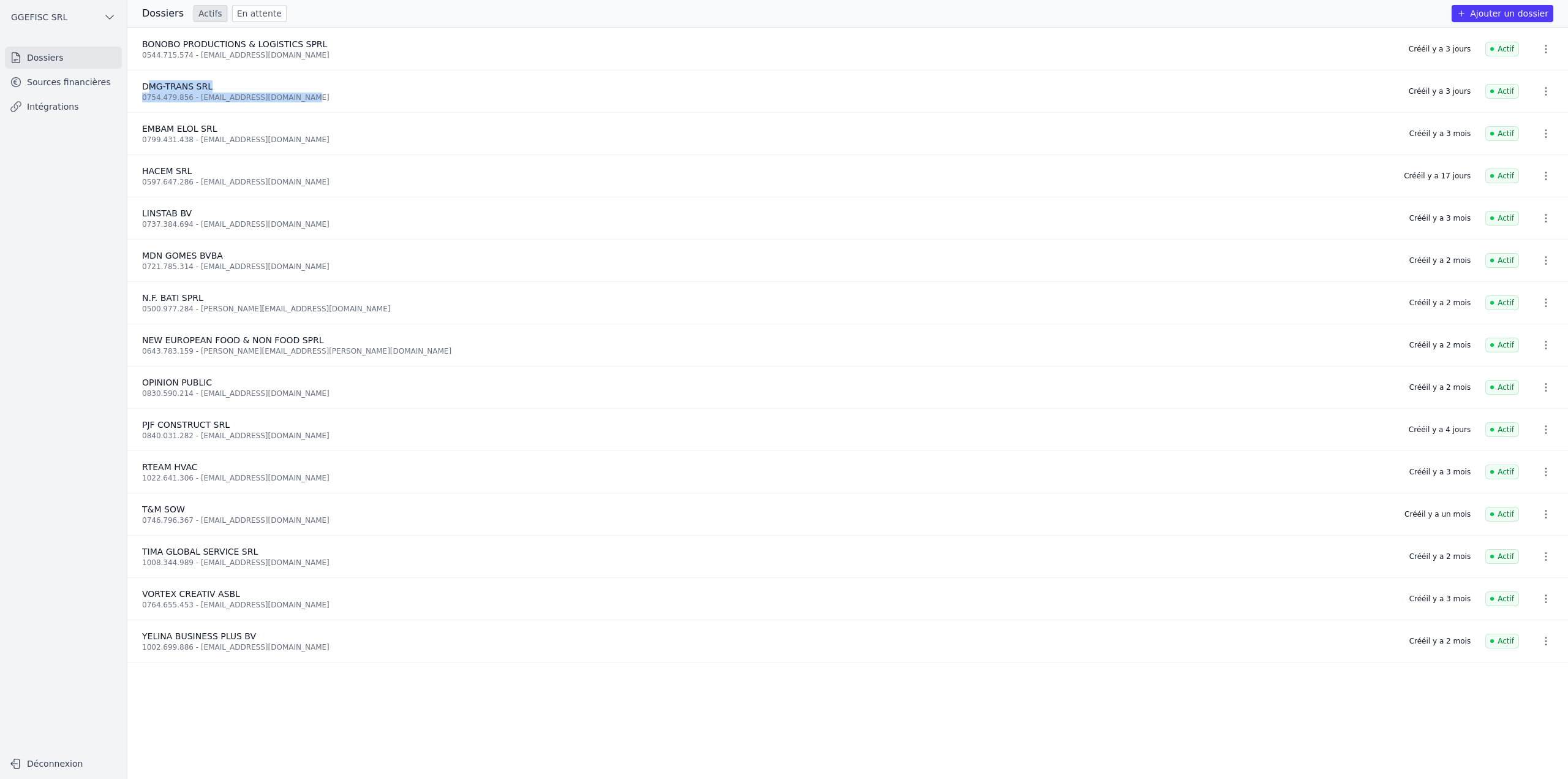
drag, startPoint x: 147, startPoint y: 88, endPoint x: 364, endPoint y: 98, distance: 217.2
click at [364, 98] on div "DMG-TRANS SRL 0754.479.856 - [EMAIL_ADDRESS][DOMAIN_NAME]" at bounding box center [768, 91] width 1252 height 22
click at [84, 84] on link "Sources financières" at bounding box center [64, 82] width 117 height 22
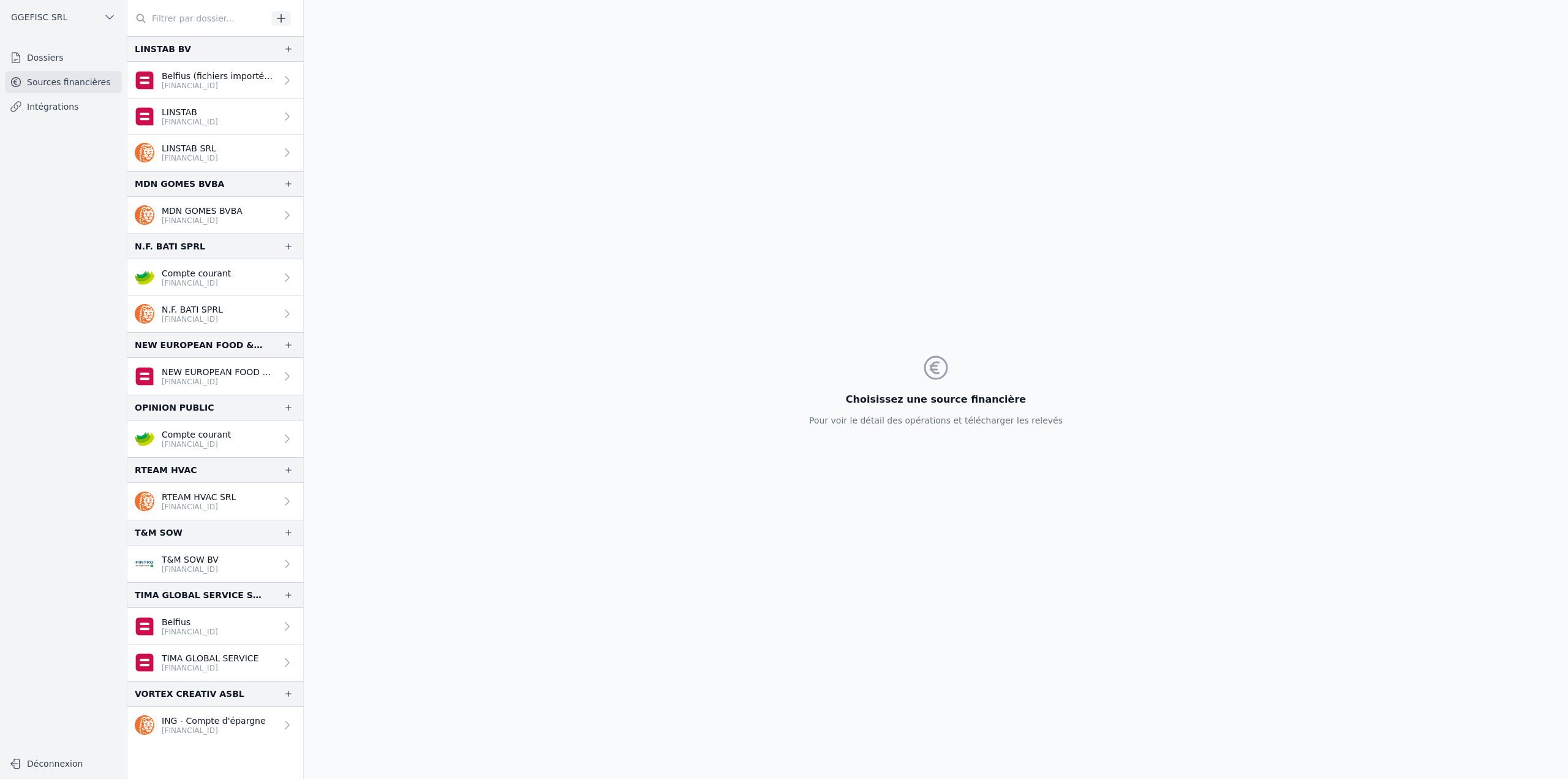
click at [78, 57] on link "Dossiers" at bounding box center [64, 57] width 117 height 22
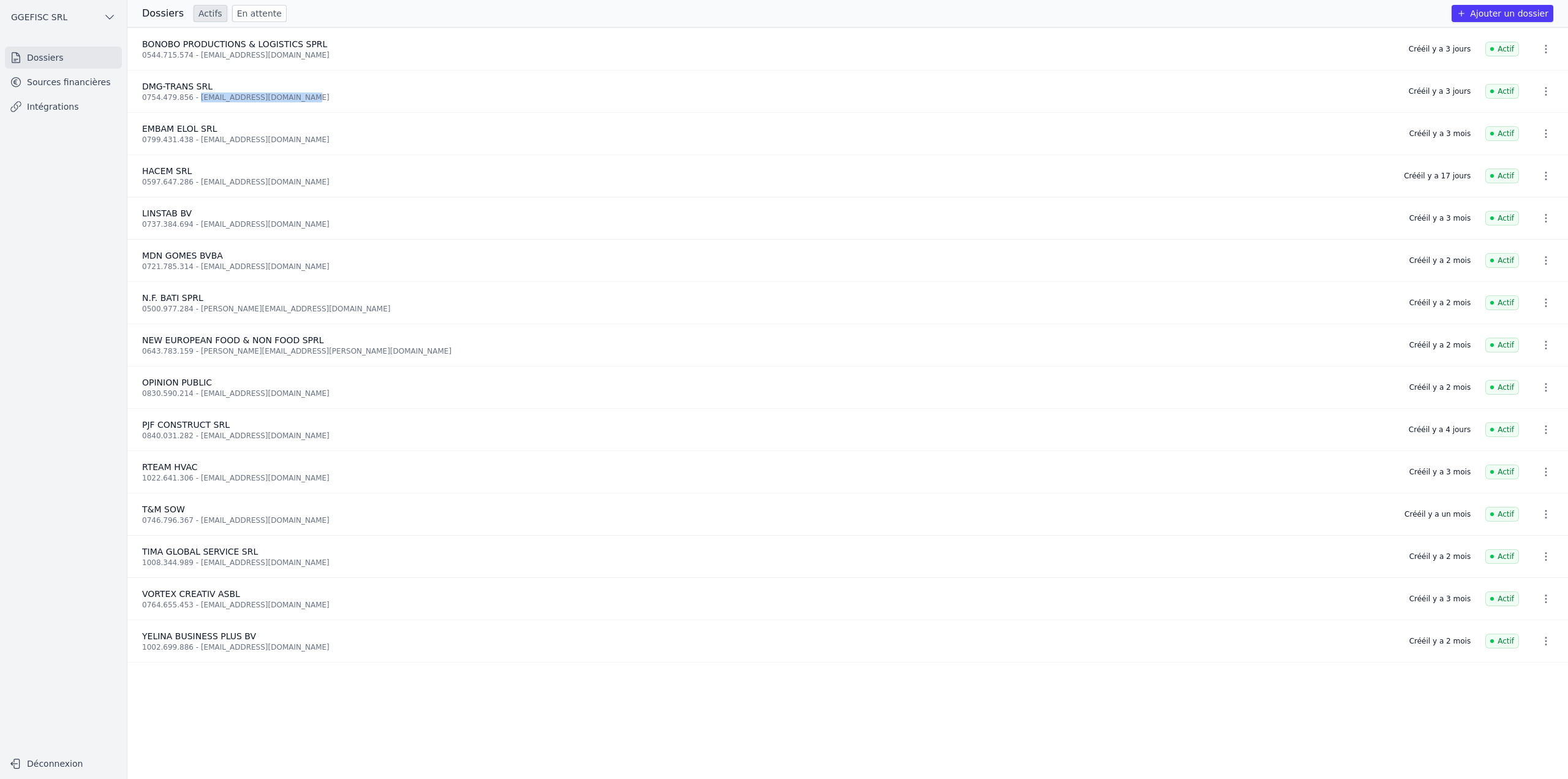
drag, startPoint x: 192, startPoint y: 98, endPoint x: 301, endPoint y: 98, distance: 109.0
click at [301, 98] on div "0754.479.856 - [EMAIL_ADDRESS][DOMAIN_NAME]" at bounding box center [768, 97] width 1252 height 10
copy div "[EMAIL_ADDRESS][DOMAIN_NAME]"
click at [74, 79] on link "Sources financières" at bounding box center [64, 82] width 117 height 22
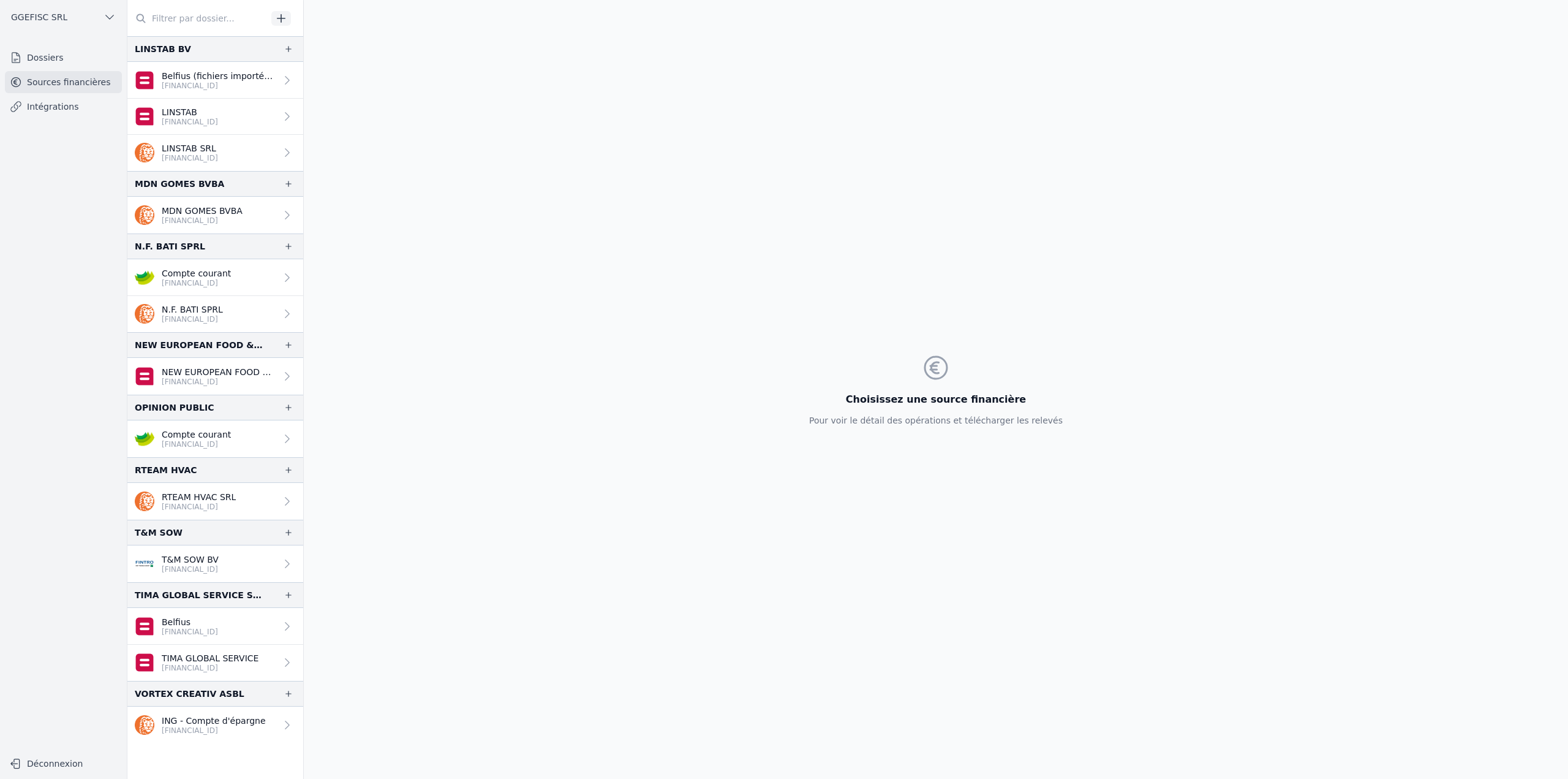
click at [64, 55] on link "Dossiers" at bounding box center [64, 57] width 117 height 22
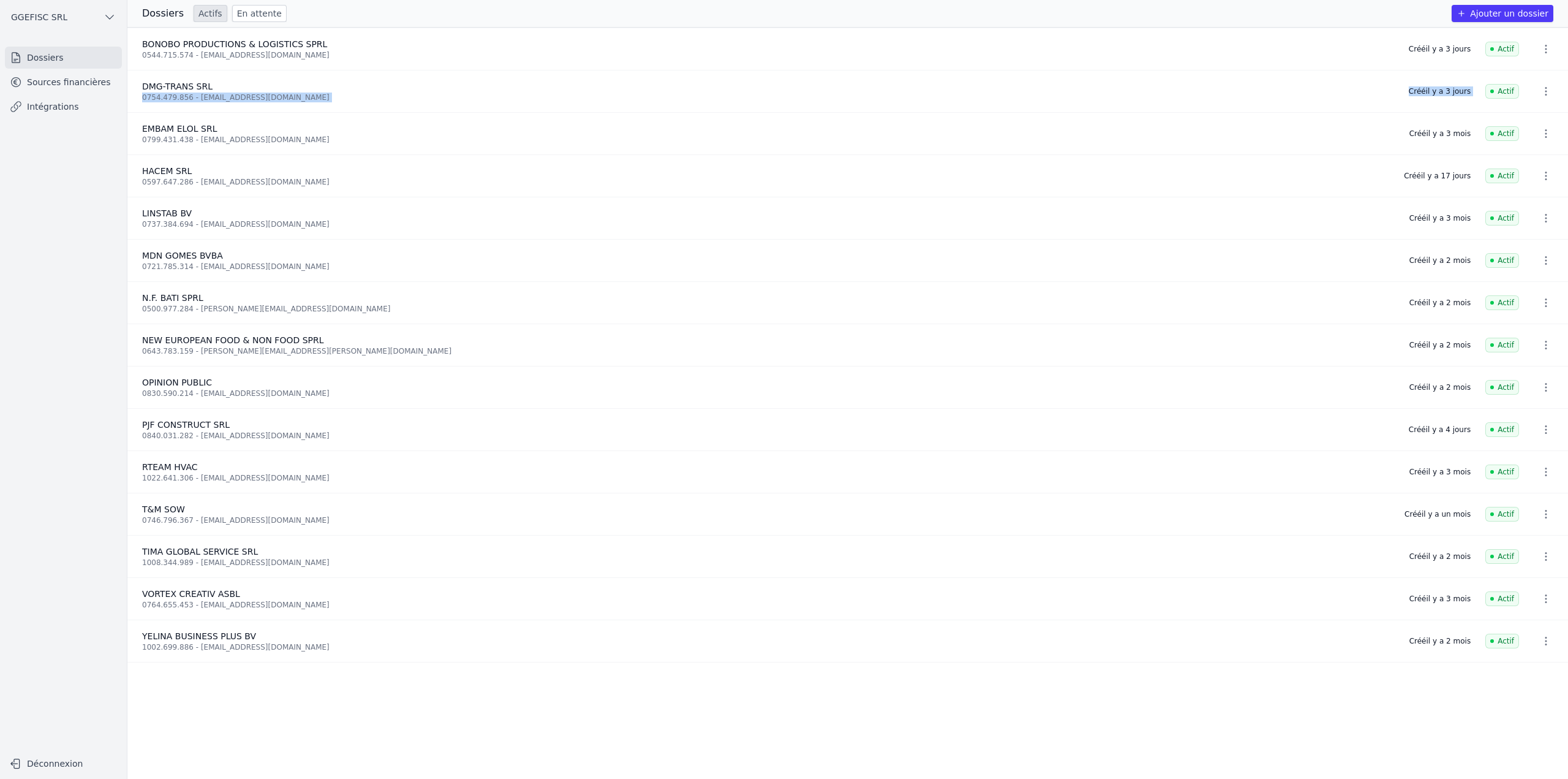
drag, startPoint x: 1401, startPoint y: 89, endPoint x: 1495, endPoint y: 91, distance: 94.0
click at [1495, 91] on li "DMG-TRANS SRL 0754.479.856 - [EMAIL_ADDRESS][DOMAIN_NAME] Créé il y a 3 jours A…" at bounding box center [847, 91] width 1441 height 42
click at [1544, 91] on icon "button" at bounding box center [1545, 91] width 12 height 12
click at [1387, 88] on div at bounding box center [784, 390] width 1568 height 779
drag, startPoint x: 307, startPoint y: 98, endPoint x: 193, endPoint y: 109, distance: 114.5
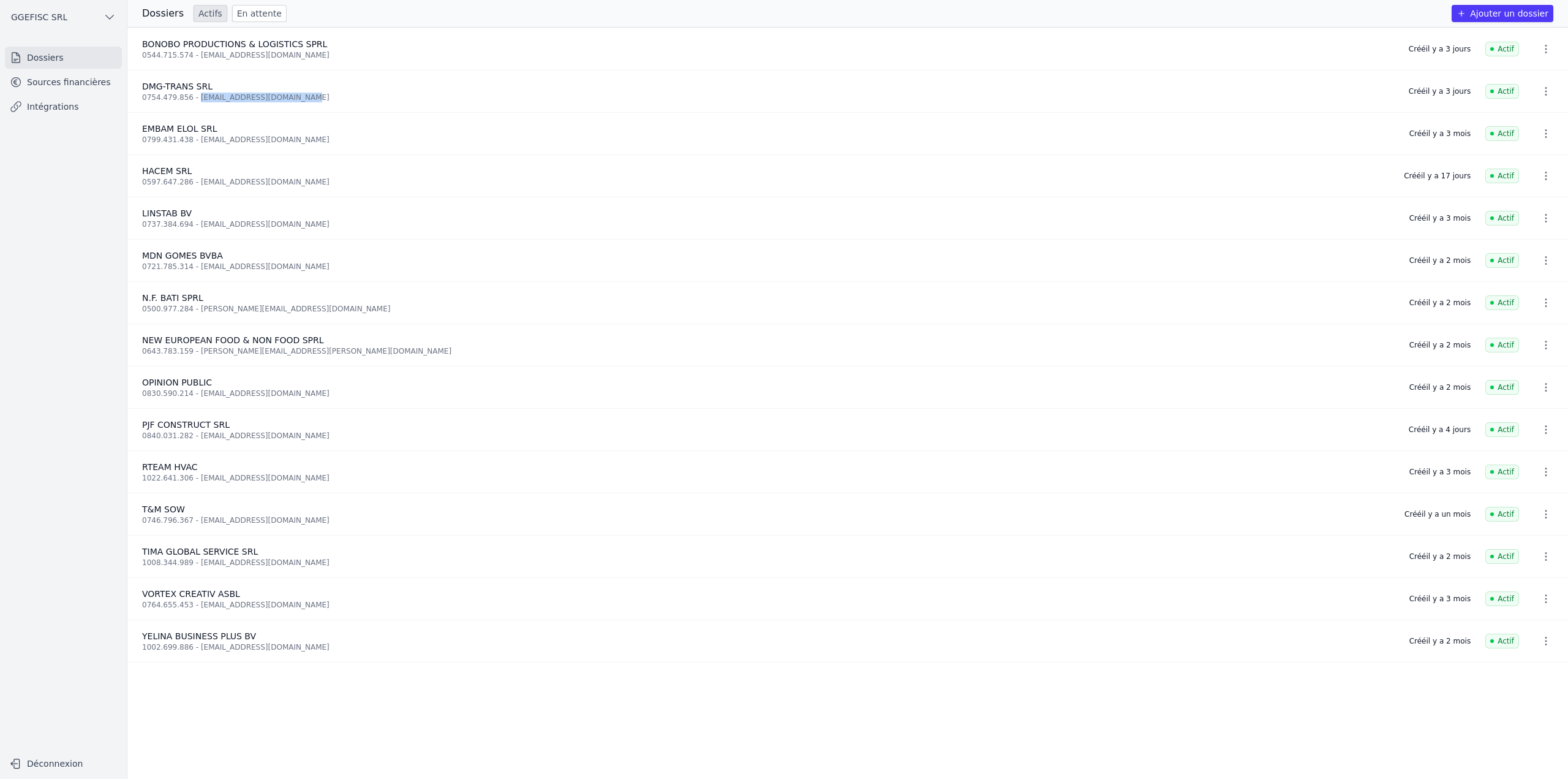
click at [193, 109] on li "DMG-TRANS SRL 0754.479.856 - [EMAIL_ADDRESS][DOMAIN_NAME] Créé il y a 3 jours A…" at bounding box center [847, 91] width 1441 height 42
